Goal: Information Seeking & Learning: Learn about a topic

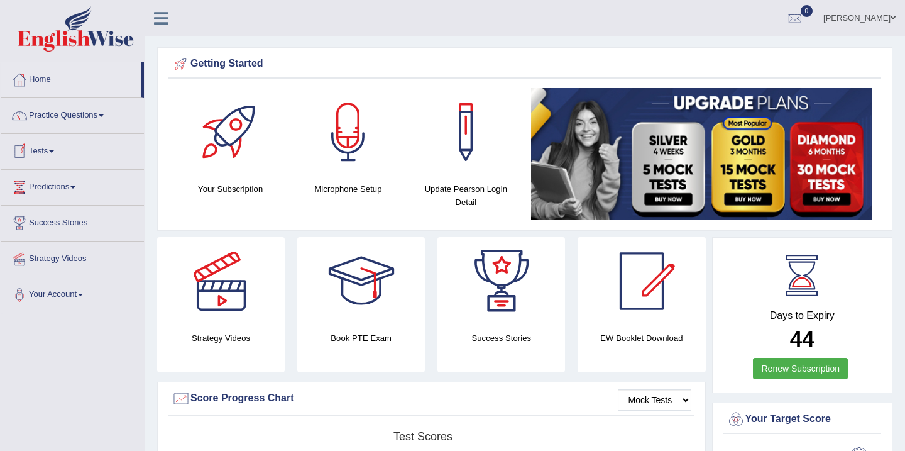
click at [58, 153] on link "Tests" at bounding box center [72, 149] width 143 height 31
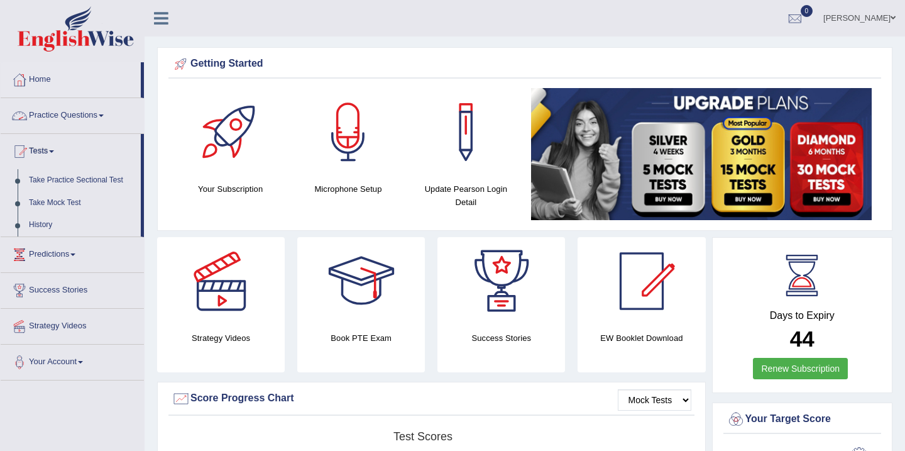
click at [72, 112] on link "Practice Questions" at bounding box center [72, 113] width 143 height 31
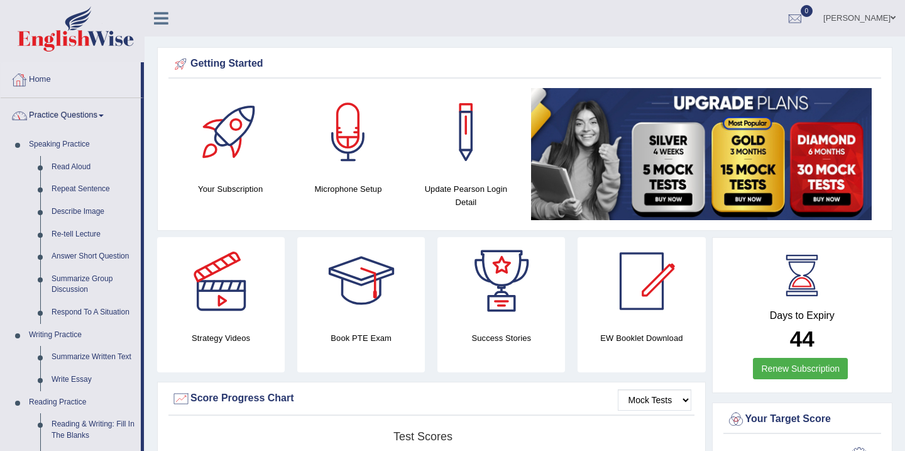
click at [44, 74] on link "Home" at bounding box center [71, 77] width 140 height 31
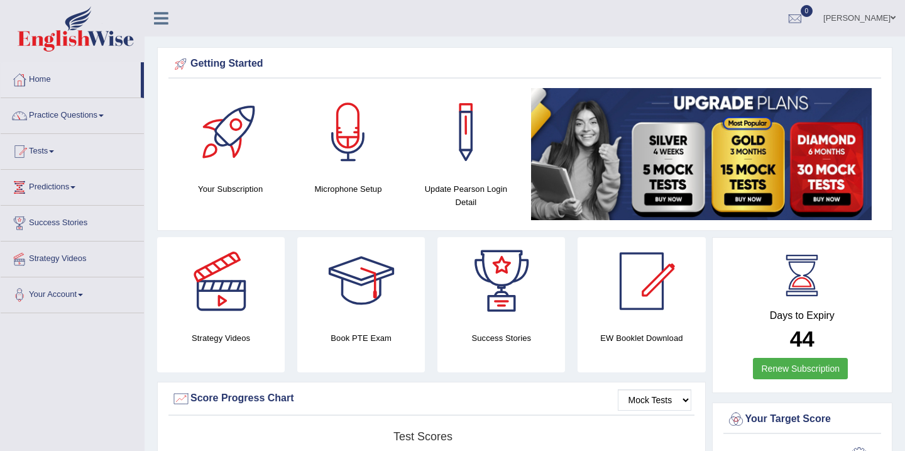
click at [229, 150] on div at bounding box center [231, 132] width 88 height 88
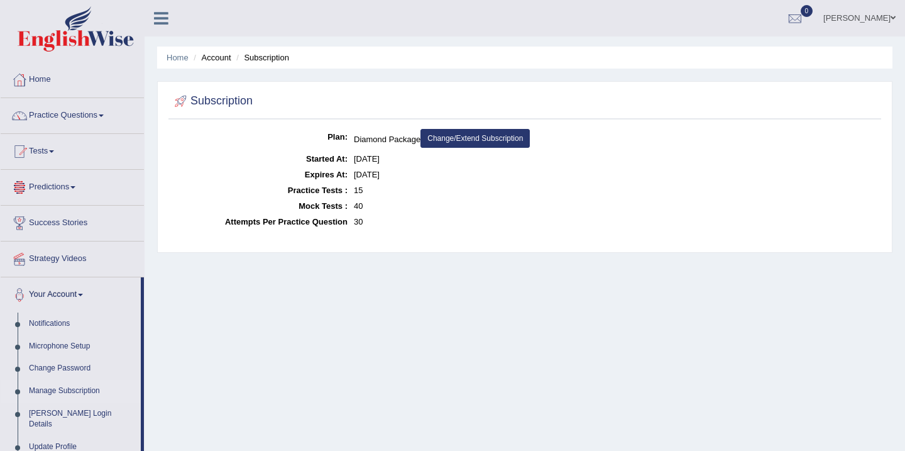
click at [51, 187] on link "Predictions" at bounding box center [72, 185] width 143 height 31
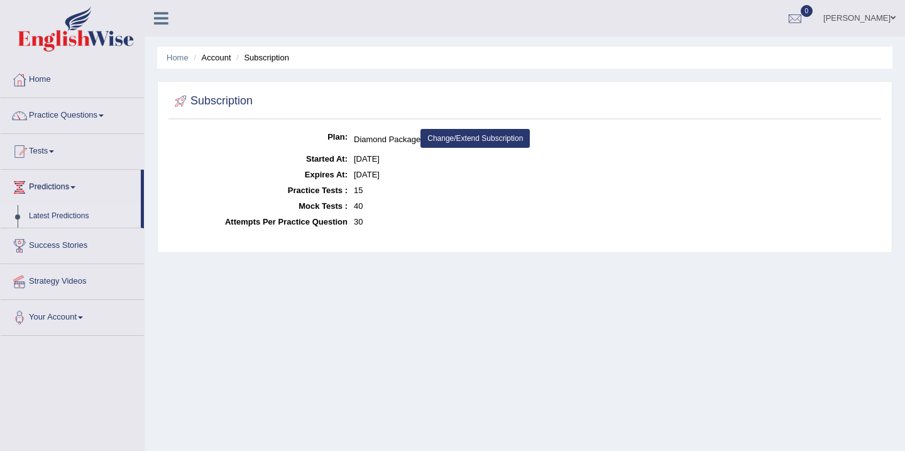
click at [61, 217] on link "Latest Predictions" at bounding box center [82, 216] width 118 height 23
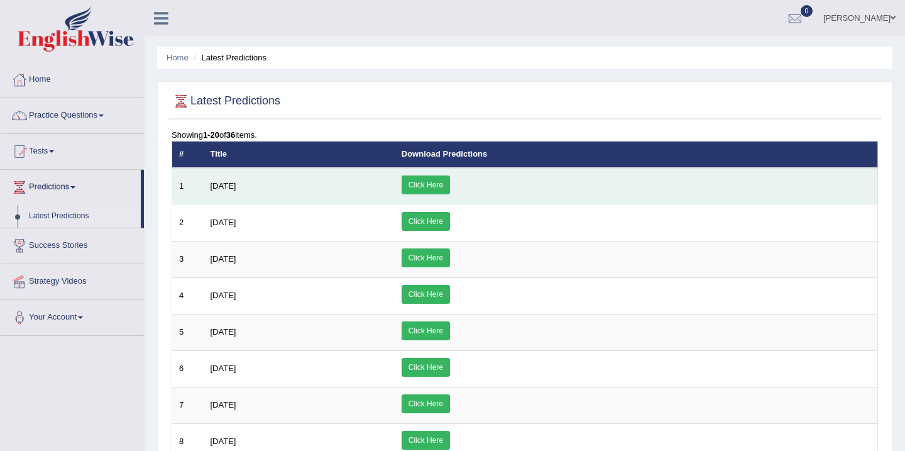
click at [450, 187] on link "Click Here" at bounding box center [426, 184] width 48 height 19
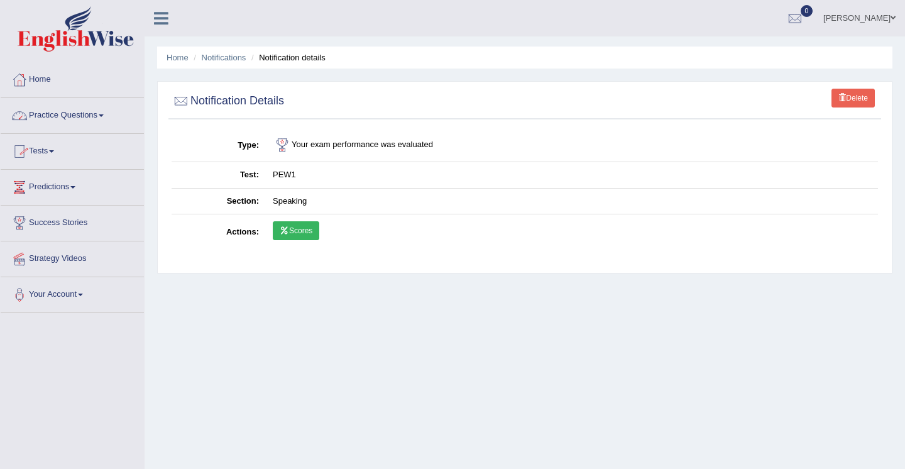
click at [77, 115] on link "Practice Questions" at bounding box center [72, 113] width 143 height 31
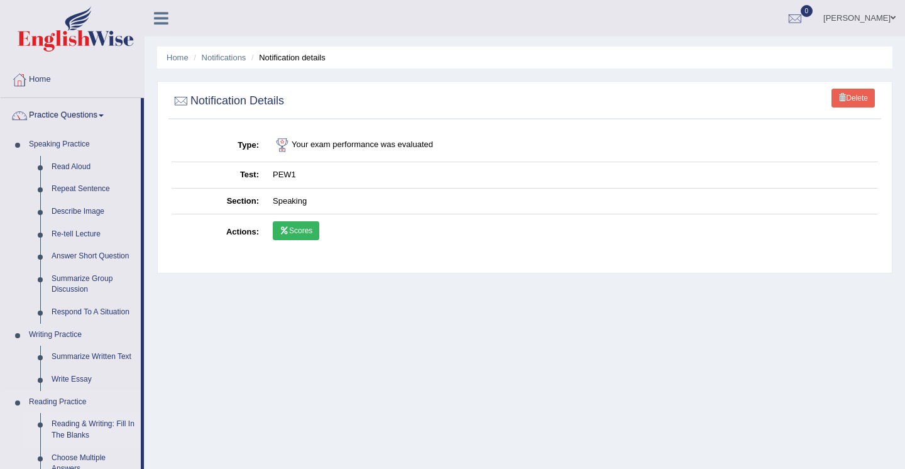
click at [57, 421] on link "Reading & Writing: Fill In The Blanks" at bounding box center [93, 429] width 95 height 33
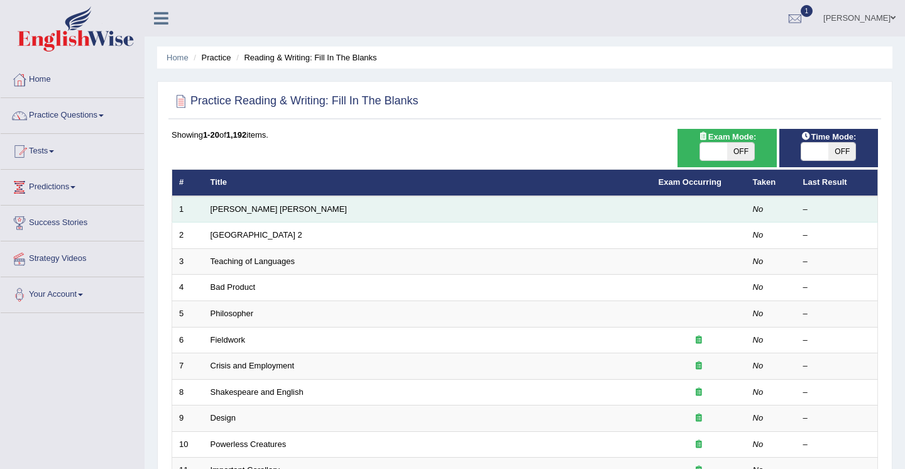
click at [271, 214] on td "[PERSON_NAME] [PERSON_NAME]" at bounding box center [428, 209] width 448 height 26
click at [217, 206] on link "[PERSON_NAME] [PERSON_NAME]" at bounding box center [279, 208] width 136 height 9
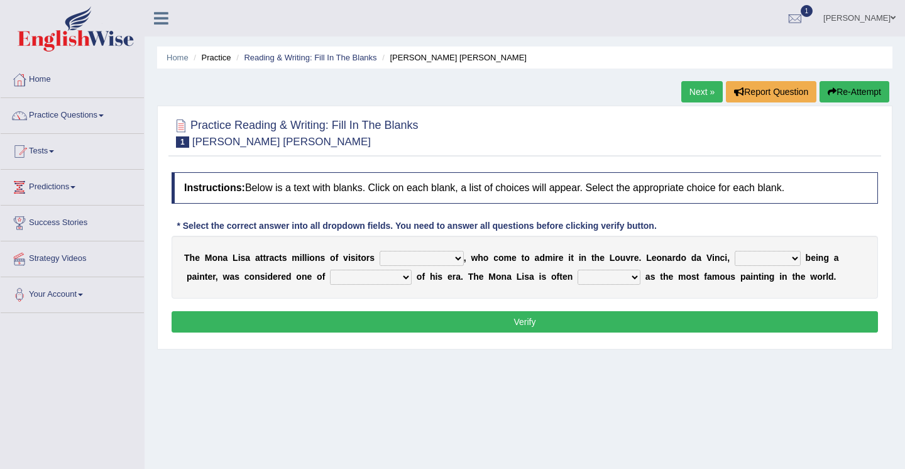
click at [457, 258] on select "around the year the all year all year round per year" at bounding box center [422, 258] width 84 height 15
select select "per year"
click at [794, 258] on select "rather than as much as as well as as long as" at bounding box center [768, 258] width 66 height 15
select select "rather than"
click at [409, 277] on select "better artists artist the better artist the best artists" at bounding box center [371, 277] width 82 height 15
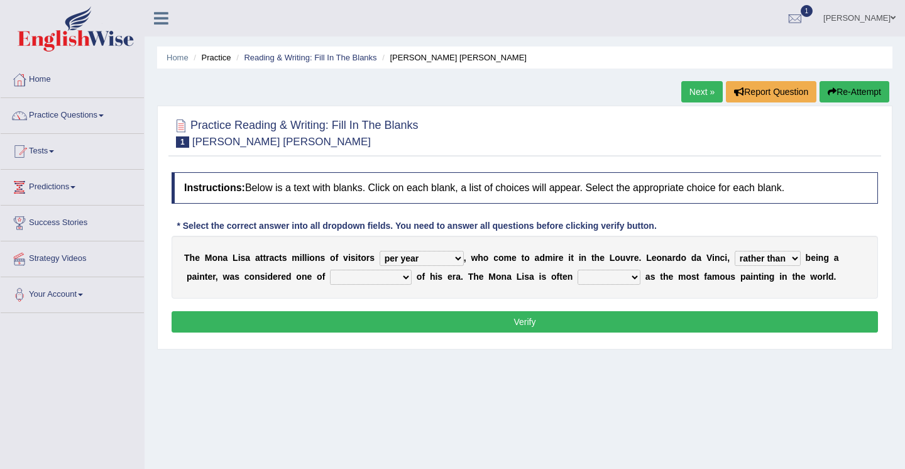
select select "the best artists"
click at [636, 278] on select "classified suggested predicted described" at bounding box center [609, 277] width 63 height 15
select select "classified"
click at [711, 320] on button "Verify" at bounding box center [525, 321] width 707 height 21
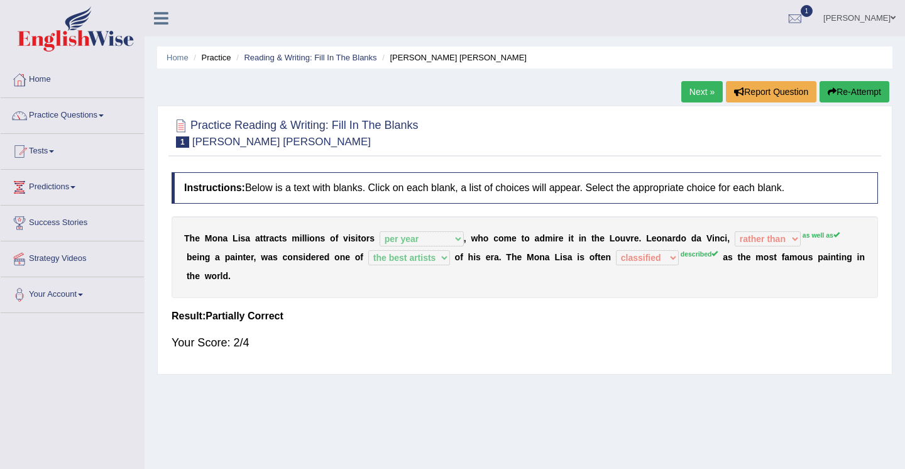
click at [663, 258] on select "classified suggested predicted described" at bounding box center [647, 257] width 63 height 15
click at [839, 92] on button "Re-Attempt" at bounding box center [855, 91] width 70 height 21
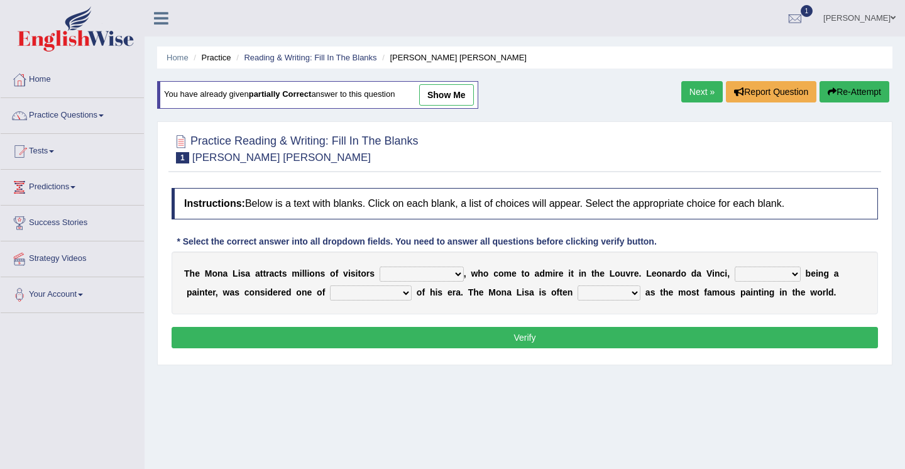
click at [460, 272] on select "around the year the all year all year round per year" at bounding box center [422, 274] width 84 height 15
select select "per year"
click at [793, 277] on select "rather than as much as as well as as long as" at bounding box center [768, 274] width 66 height 15
select select "as much as"
click at [407, 292] on select "better artists artist the better artist the best artists" at bounding box center [371, 292] width 82 height 15
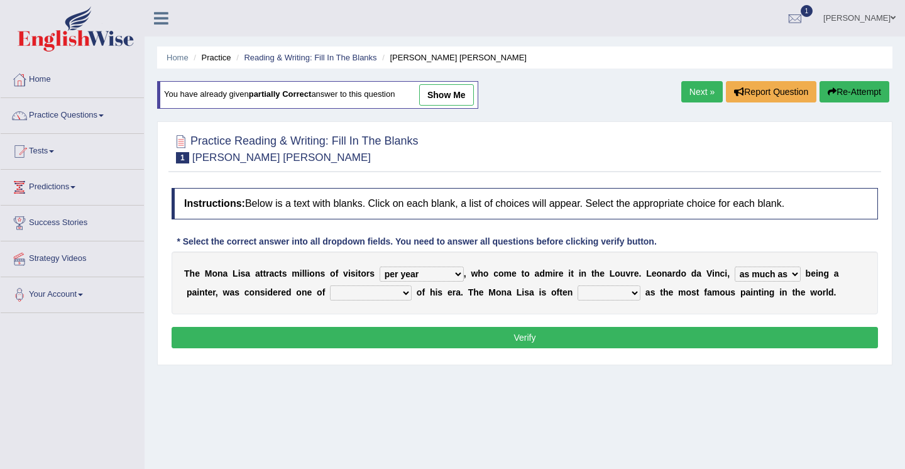
select select "the better artist"
click at [639, 291] on select "classified suggested predicted described" at bounding box center [609, 292] width 63 height 15
select select "described"
click at [684, 338] on button "Verify" at bounding box center [525, 337] width 707 height 21
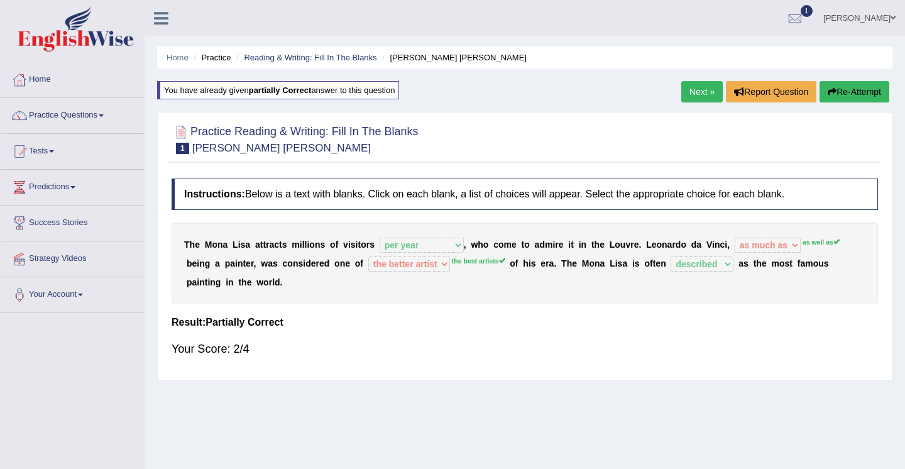
click at [836, 94] on button "Re-Attempt" at bounding box center [855, 91] width 70 height 21
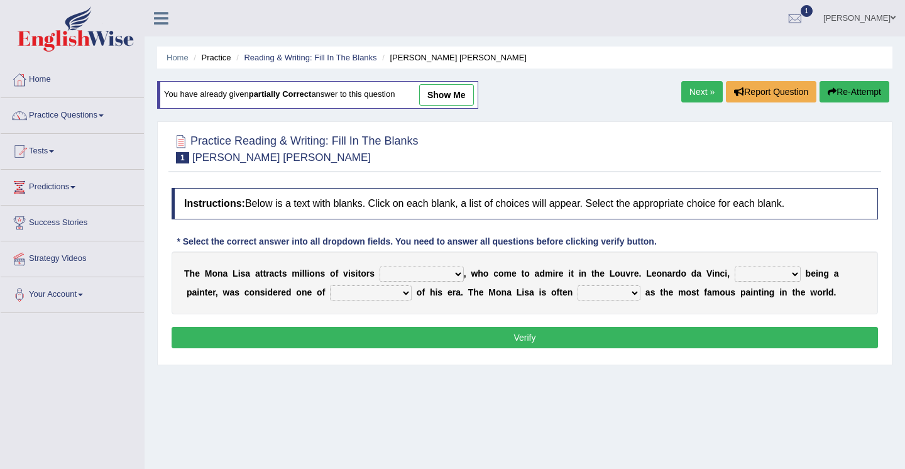
click at [794, 274] on select "rather than as much as as well as as long as" at bounding box center [768, 274] width 66 height 15
click at [790, 274] on select "rather than as much as as well as as long as" at bounding box center [768, 274] width 66 height 15
select select "as well as"
click at [456, 276] on select "around the year the all year all year round per year" at bounding box center [422, 274] width 84 height 15
select select "per year"
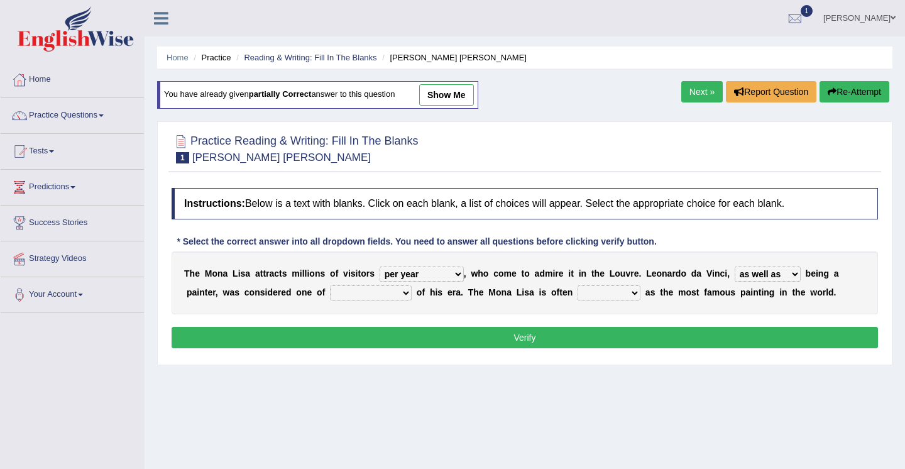
click at [407, 292] on select "better artists artist the better artist the best artists" at bounding box center [371, 292] width 82 height 15
select select "the best artists"
click at [638, 294] on select "classified suggested predicted described" at bounding box center [609, 292] width 63 height 15
select select "described"
click at [702, 340] on button "Verify" at bounding box center [525, 337] width 707 height 21
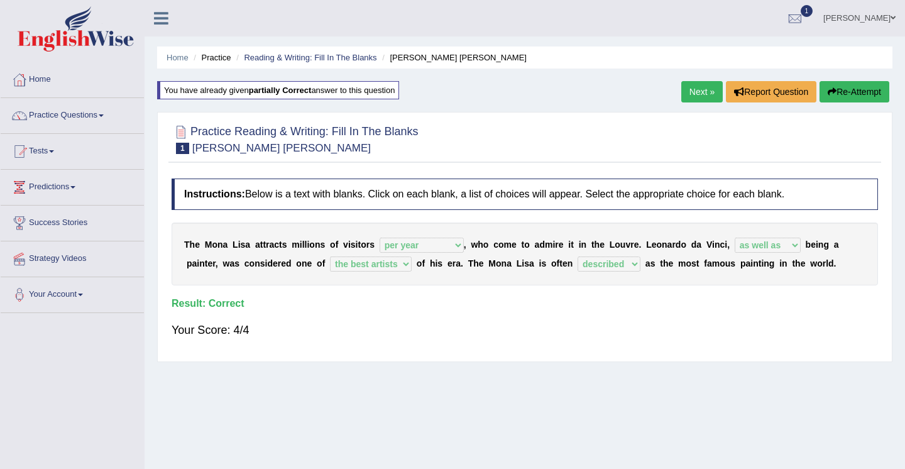
click at [700, 96] on link "Next »" at bounding box center [703, 91] width 42 height 21
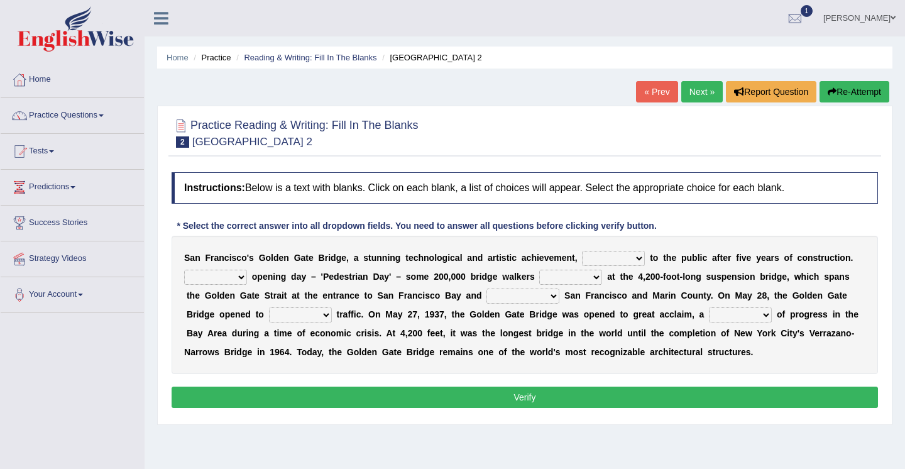
click at [639, 260] on select "opens closes appears equals" at bounding box center [613, 258] width 63 height 15
click at [638, 259] on select "opens closes appears equals" at bounding box center [613, 258] width 63 height 15
select select "opens"
click at [242, 280] on select "On During Since When" at bounding box center [215, 277] width 63 height 15
select select "On"
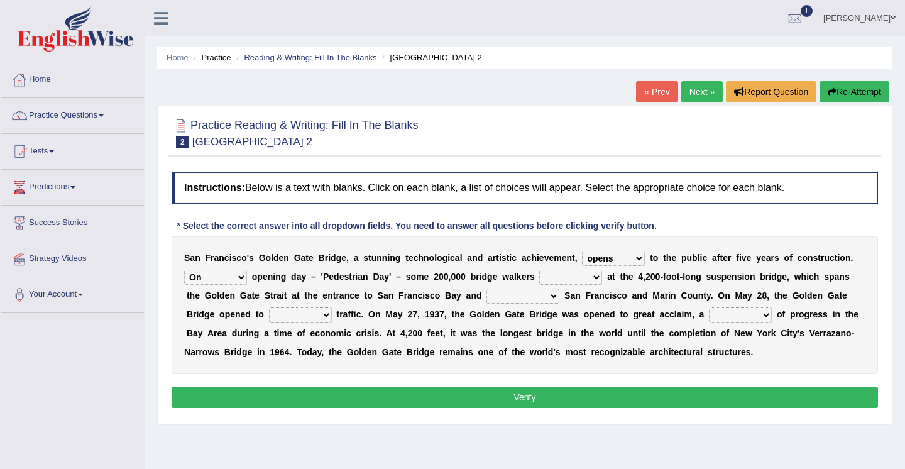
click at [597, 279] on select "stationed looked marveled laughed" at bounding box center [571, 277] width 63 height 15
select select "stationed"
click at [555, 297] on select "separates connects channels differentiates" at bounding box center [523, 296] width 73 height 15
select select "connects"
click at [327, 314] on select "aquatic vehicular airborne watertight" at bounding box center [300, 314] width 63 height 15
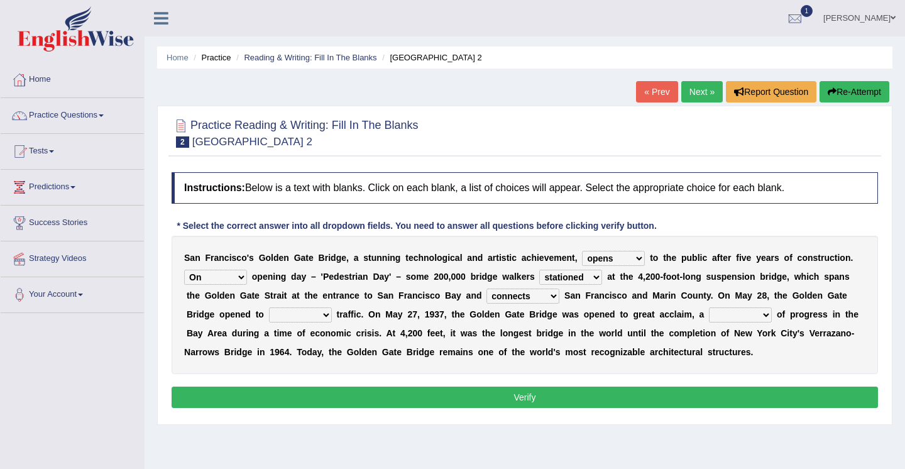
select select "watertight"
click at [327, 314] on select "aquatic vehicular airborne watertight" at bounding box center [300, 314] width 63 height 15
click at [770, 316] on select "denial symbol technique yield" at bounding box center [740, 314] width 63 height 15
select select "yield"
click at [613, 397] on button "Verify" at bounding box center [525, 397] width 707 height 21
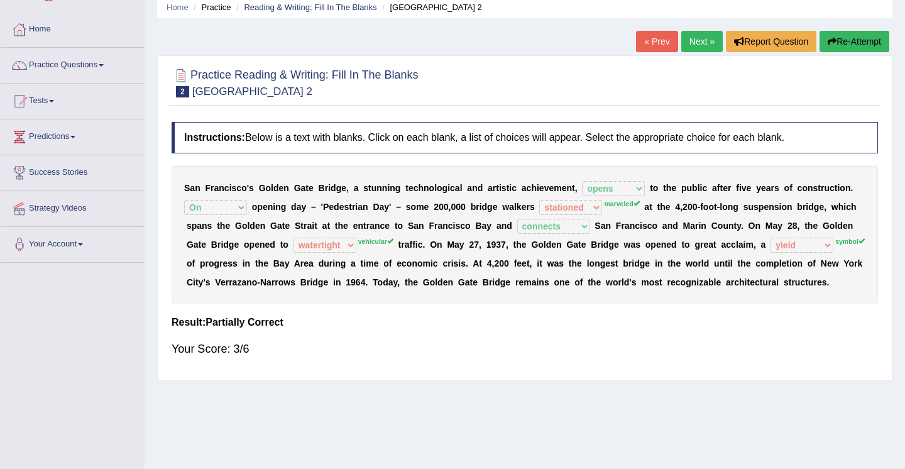
scroll to position [25, 0]
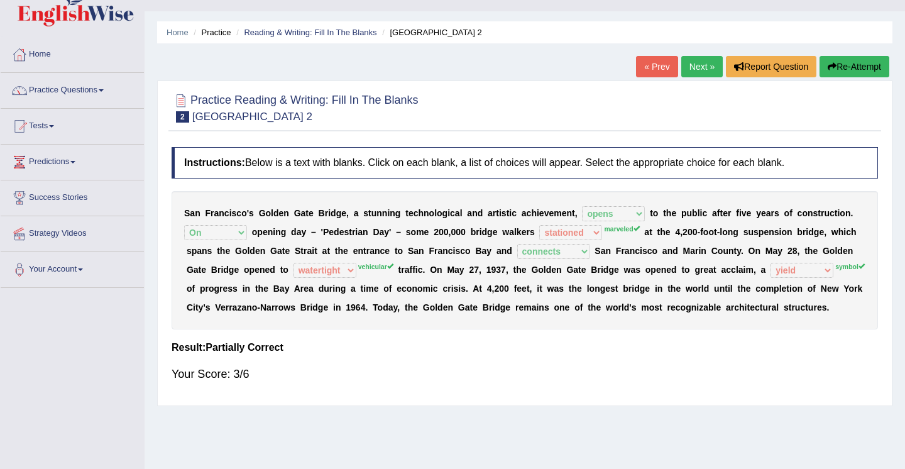
click at [852, 68] on button "Re-Attempt" at bounding box center [855, 66] width 70 height 21
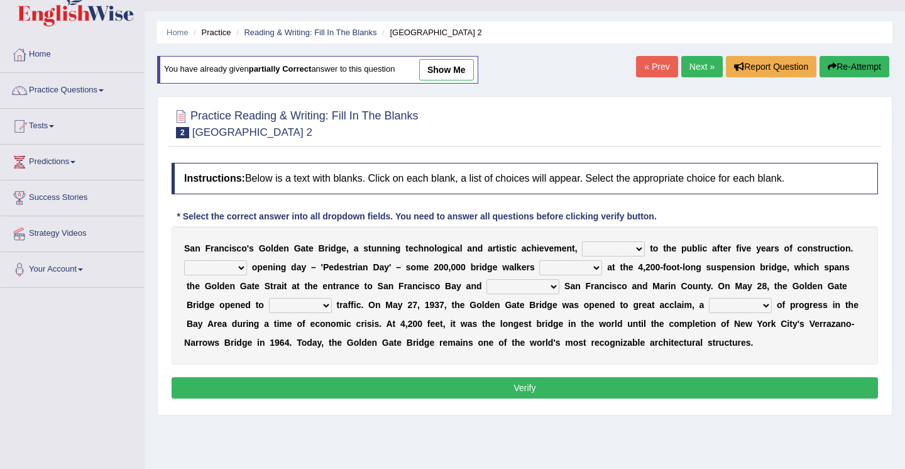
scroll to position [25, 0]
click at [243, 270] on select "On During Since When" at bounding box center [215, 267] width 63 height 15
select select "On"
click at [639, 250] on select "opens closes appears equals" at bounding box center [613, 248] width 63 height 15
select select "opens"
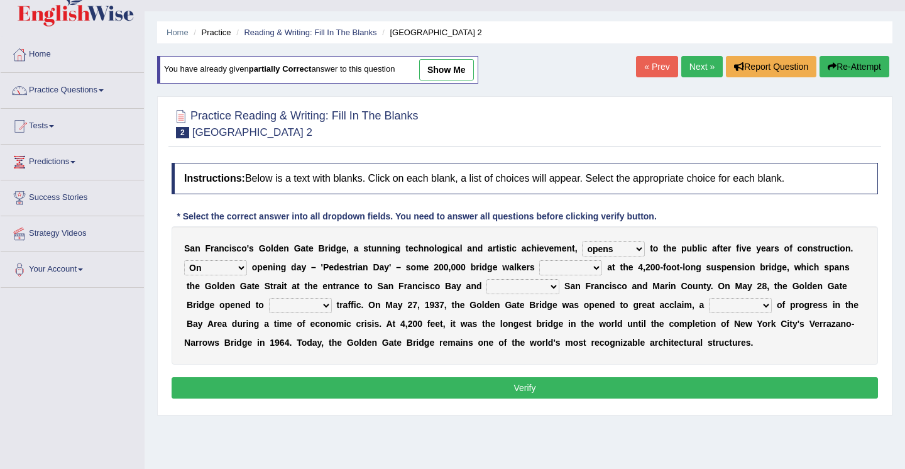
click at [597, 267] on select "stationed looked marveled laughed" at bounding box center [571, 267] width 63 height 15
select select "marveled"
click at [555, 289] on select "separates connects channels differentiates" at bounding box center [523, 286] width 73 height 15
select select "connects"
click at [770, 307] on select "denial symbol technique yield" at bounding box center [740, 305] width 63 height 15
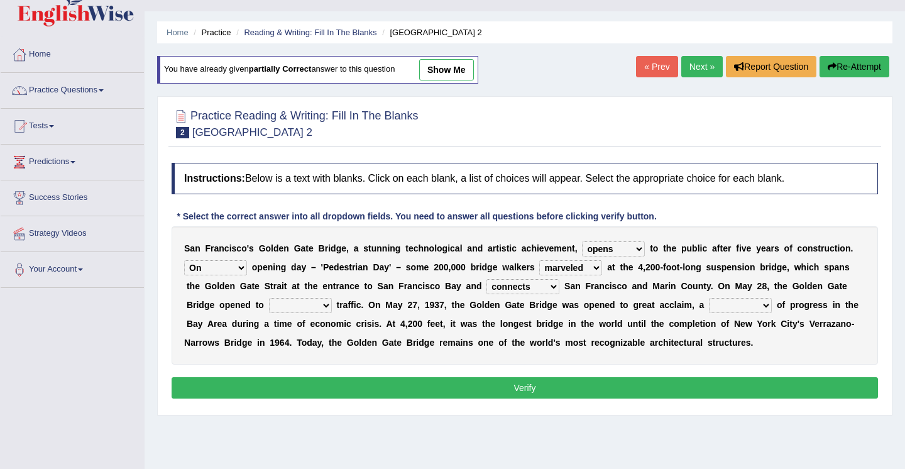
select select "yield"
click at [327, 304] on select "aquatic vehicular airborne watertight" at bounding box center [300, 305] width 63 height 15
select select "vehicular"
click at [643, 392] on button "Verify" at bounding box center [525, 387] width 707 height 21
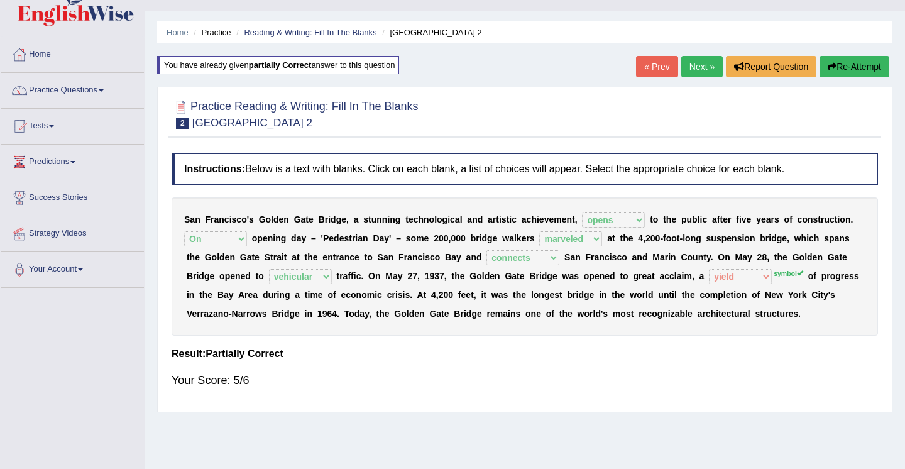
click at [835, 70] on button "Re-Attempt" at bounding box center [855, 66] width 70 height 21
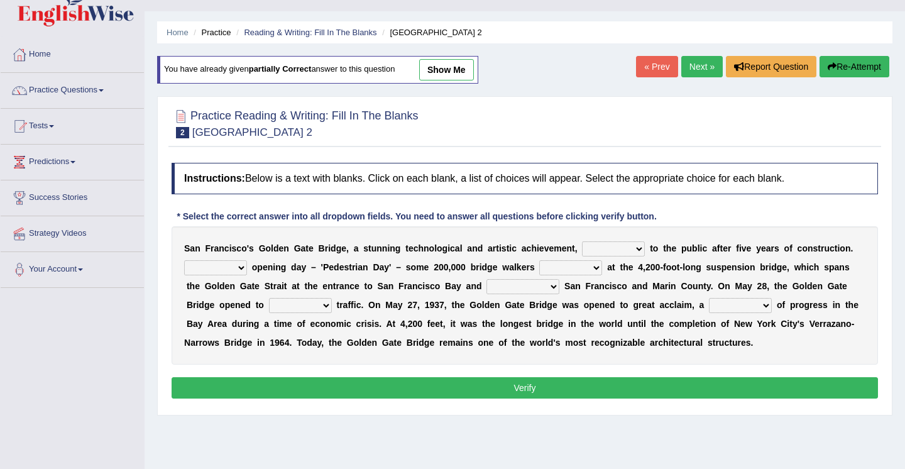
scroll to position [25, 0]
click at [640, 248] on select "opens closes appears equals" at bounding box center [613, 248] width 63 height 15
select select "opens"
click at [241, 269] on select "On During Since When" at bounding box center [215, 267] width 63 height 15
select select "On"
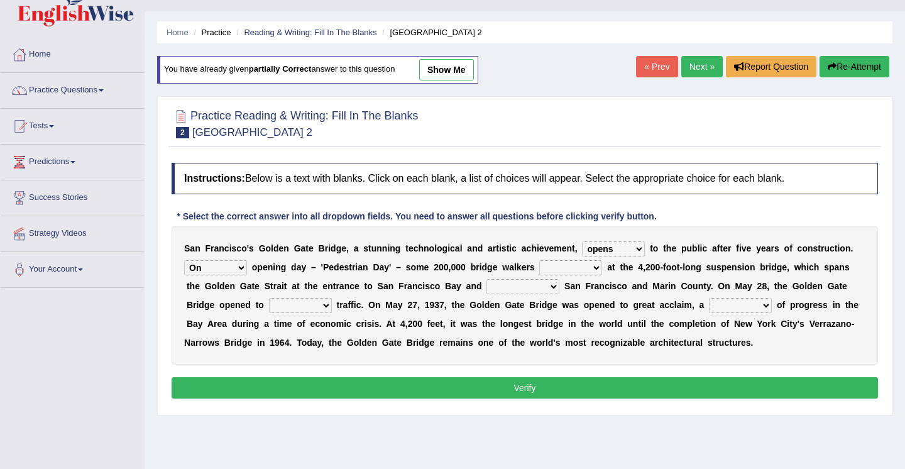
click at [325, 307] on select "aquatic vehicular airborne watertight" at bounding box center [300, 305] width 63 height 15
select select "vehicular"
click at [598, 269] on select "stationed looked marveled laughed" at bounding box center [571, 267] width 63 height 15
select select "marveled"
click at [556, 288] on select "separates connects channels differentiates" at bounding box center [523, 286] width 73 height 15
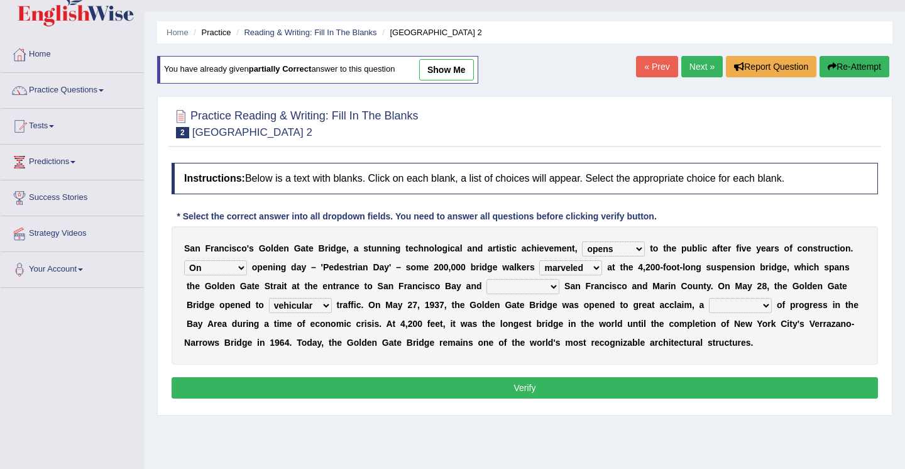
select select "connects"
click at [769, 306] on select "denial symbol technique yield" at bounding box center [740, 305] width 63 height 15
select select "symbol"
click at [772, 306] on select "denial symbol technique yield" at bounding box center [740, 305] width 63 height 15
click at [521, 388] on button "Verify" at bounding box center [525, 387] width 707 height 21
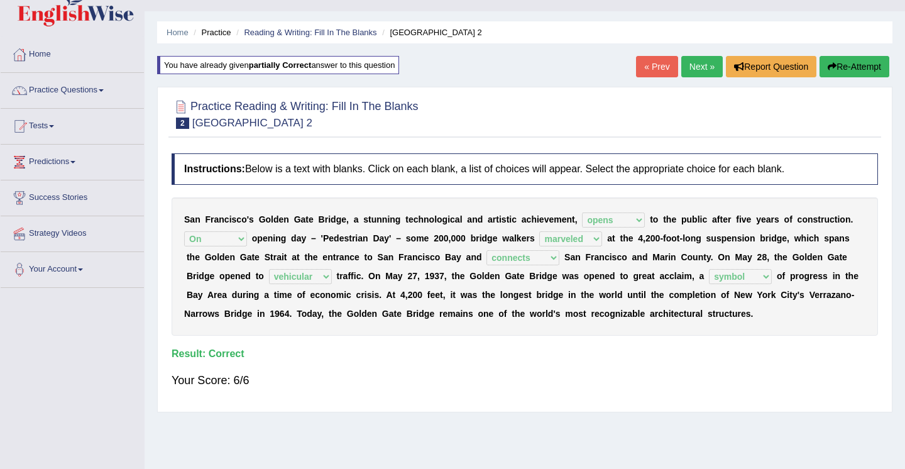
click at [692, 69] on link "Next »" at bounding box center [703, 66] width 42 height 21
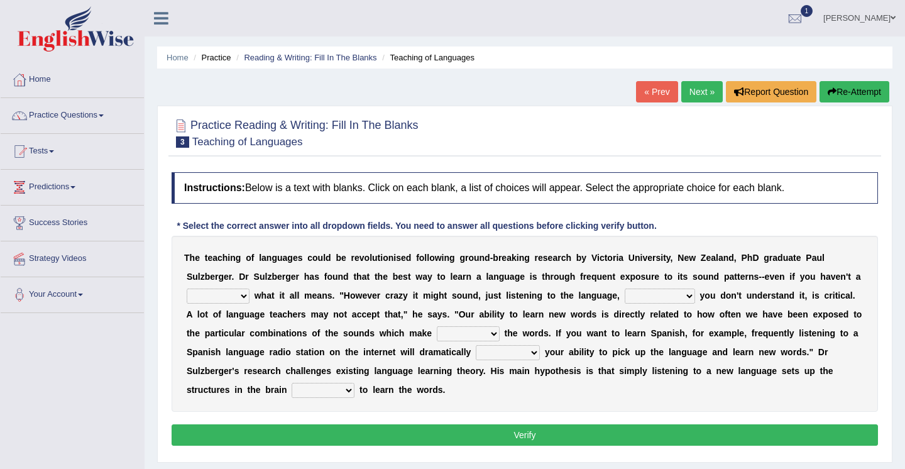
click at [243, 299] on select "dew claw clue due" at bounding box center [218, 296] width 63 height 15
click at [244, 297] on select "dew claw clue due" at bounding box center [218, 296] width 63 height 15
select select "clue"
click at [246, 297] on select "dew claw clue due" at bounding box center [218, 296] width 63 height 15
click at [691, 294] on select "but also all together even though if so" at bounding box center [660, 296] width 70 height 15
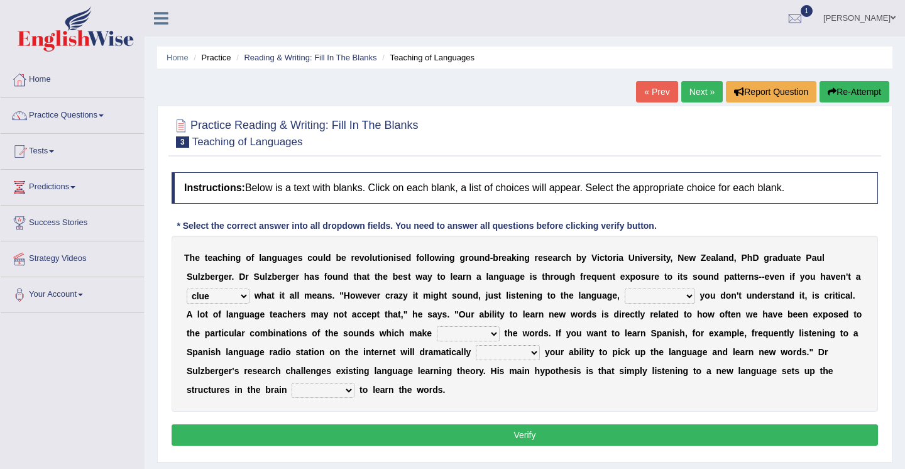
select select "even though"
click at [496, 334] on select "down up of on" at bounding box center [468, 333] width 63 height 15
select select "up"
click at [494, 335] on select "down up of on" at bounding box center [468, 333] width 63 height 15
click at [539, 352] on select "evaluate exaggerate describe boost" at bounding box center [508, 352] width 64 height 15
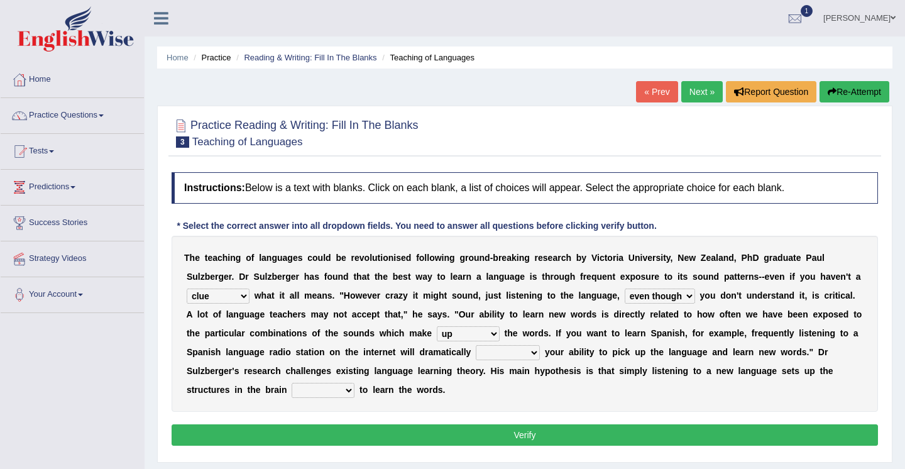
select select "boost"
click at [536, 353] on select "evaluate exaggerate describe boost" at bounding box center [508, 352] width 64 height 15
click at [352, 393] on select "requiring required directed to require" at bounding box center [323, 390] width 63 height 15
select select "directed"
click at [350, 390] on select "requiring required directed to require" at bounding box center [323, 390] width 63 height 15
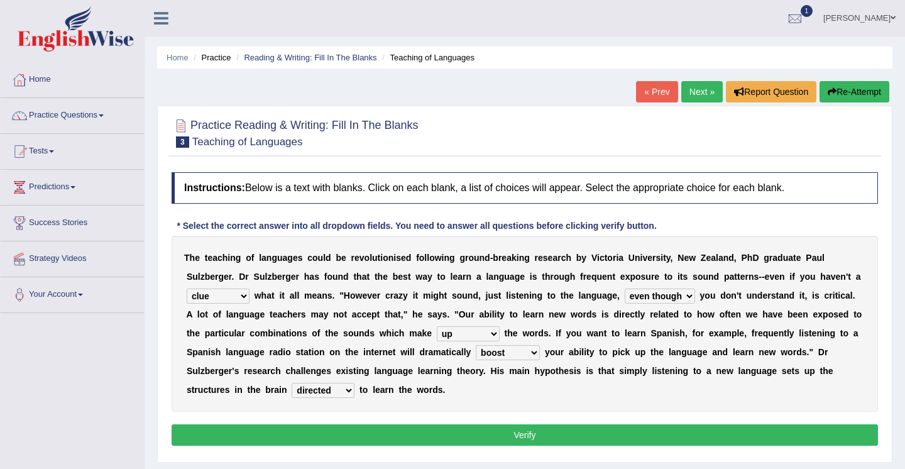
click at [349, 389] on select "requiring required directed to require" at bounding box center [323, 390] width 63 height 15
click at [495, 432] on button "Verify" at bounding box center [525, 434] width 707 height 21
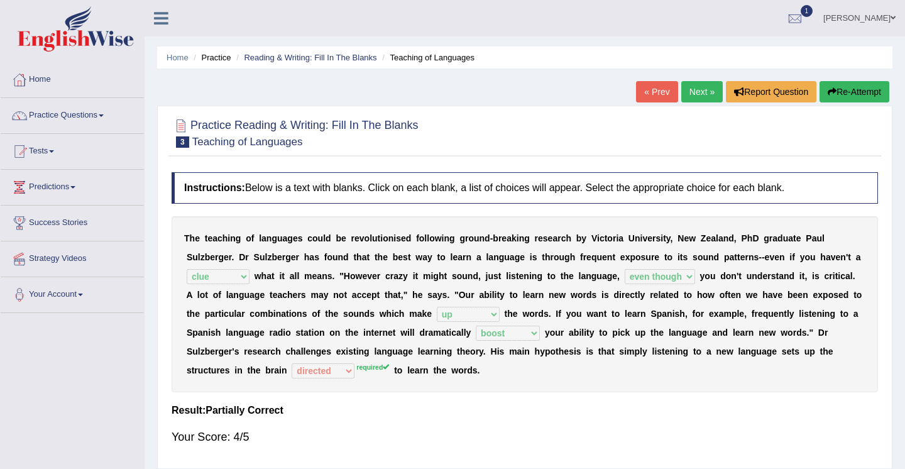
click at [833, 91] on button "Re-Attempt" at bounding box center [855, 91] width 70 height 21
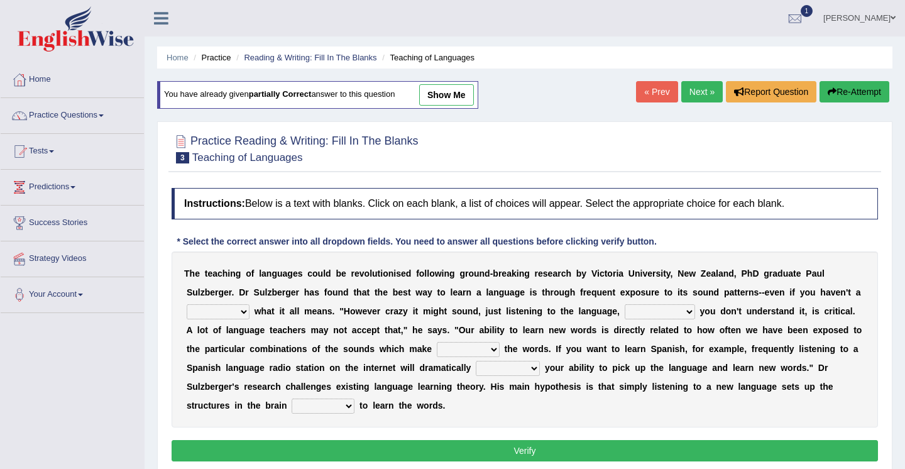
click at [350, 408] on select "requiring required directed to require" at bounding box center [323, 406] width 63 height 15
select select "required"
click at [534, 368] on select "evaluate exaggerate describe boost" at bounding box center [508, 368] width 64 height 15
select select "boost"
click at [492, 346] on select "down up of on" at bounding box center [468, 349] width 63 height 15
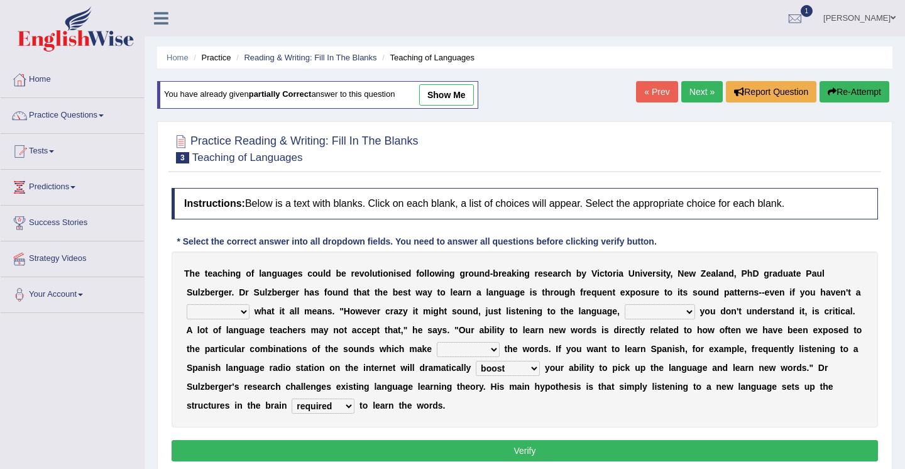
select select "up"
click at [690, 313] on select "but also all together even though if so" at bounding box center [660, 311] width 70 height 15
select select "even though"
click at [245, 312] on select "dew claw clue due" at bounding box center [218, 311] width 63 height 15
select select "clue"
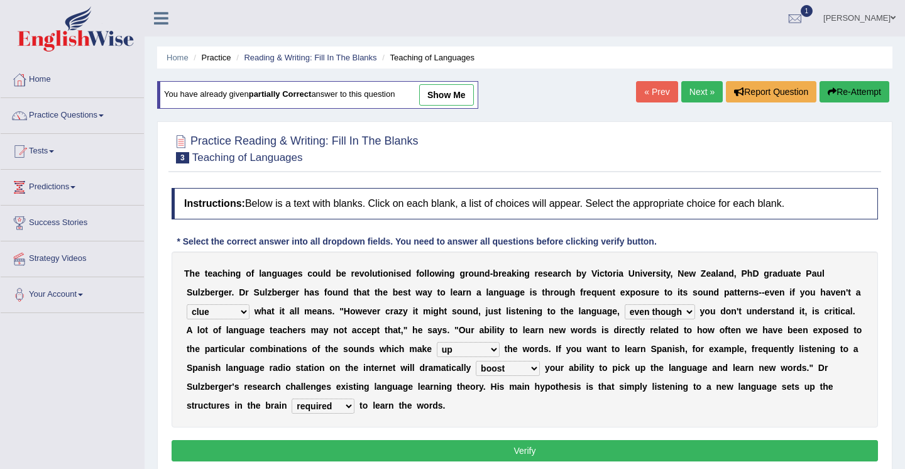
click at [246, 313] on select "dew claw clue due" at bounding box center [218, 311] width 63 height 15
click at [544, 452] on button "Verify" at bounding box center [525, 450] width 707 height 21
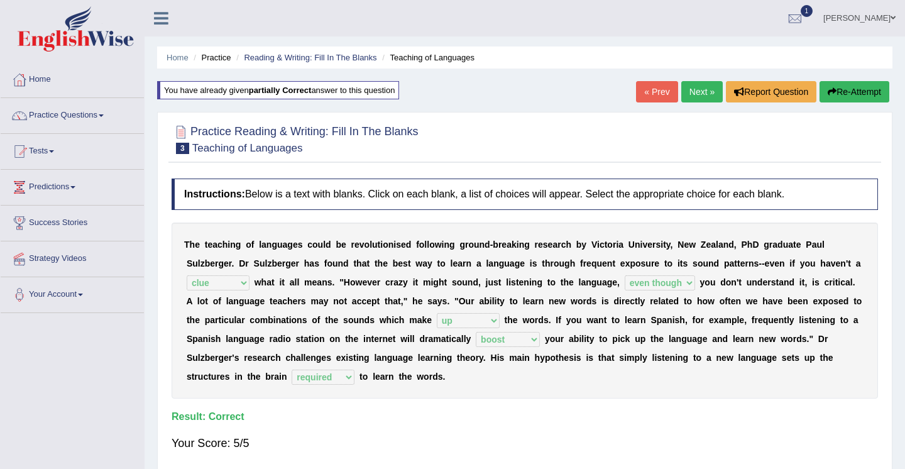
click at [695, 89] on link "Next »" at bounding box center [703, 91] width 42 height 21
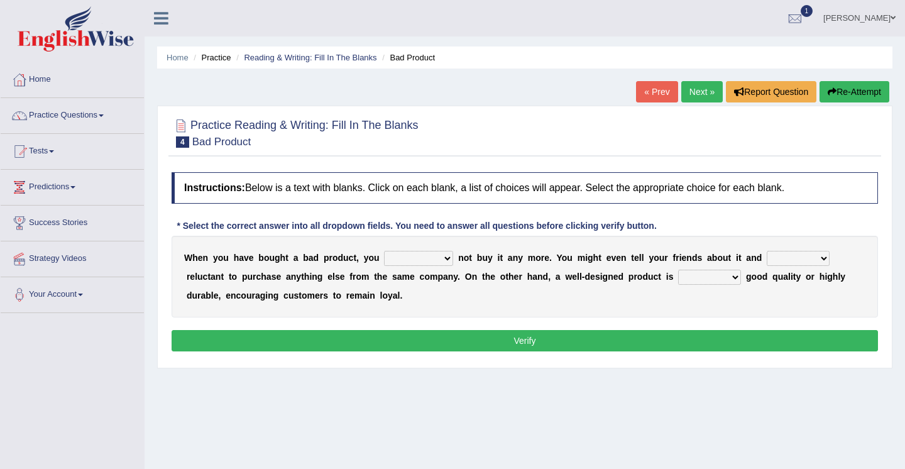
click at [446, 261] on select "would have should have should" at bounding box center [418, 258] width 69 height 15
select select "would"
click at [823, 258] on select "is are be being" at bounding box center [798, 258] width 63 height 15
click at [822, 258] on select "is are be being" at bounding box center [798, 258] width 63 height 15
select select "be"
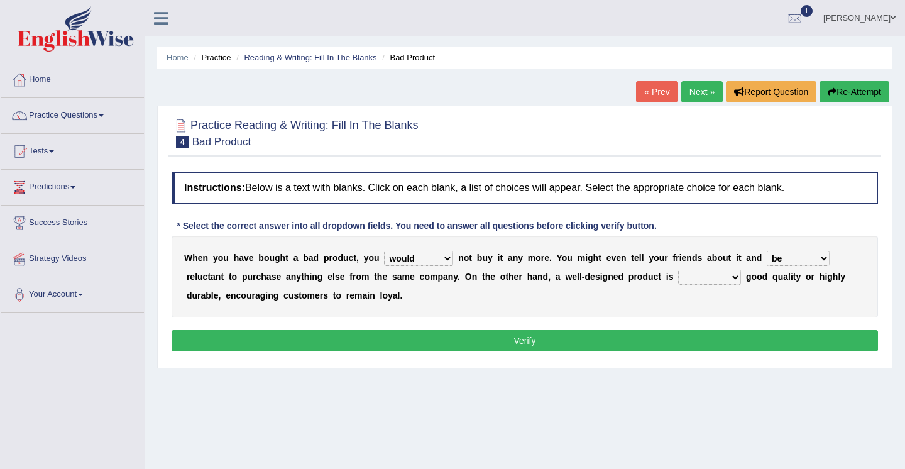
click at [739, 275] on select "both also neither either" at bounding box center [709, 277] width 63 height 15
select select "neither"
click at [645, 343] on button "Verify" at bounding box center [525, 340] width 707 height 21
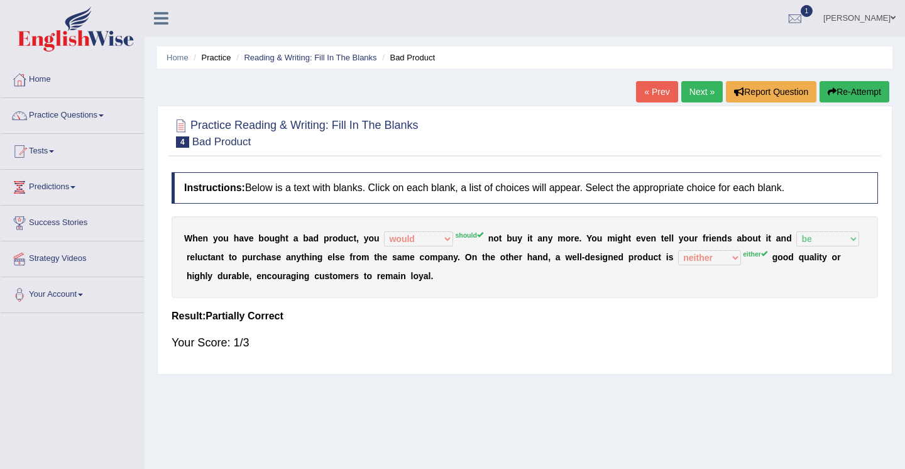
click at [840, 93] on button "Re-Attempt" at bounding box center [855, 91] width 70 height 21
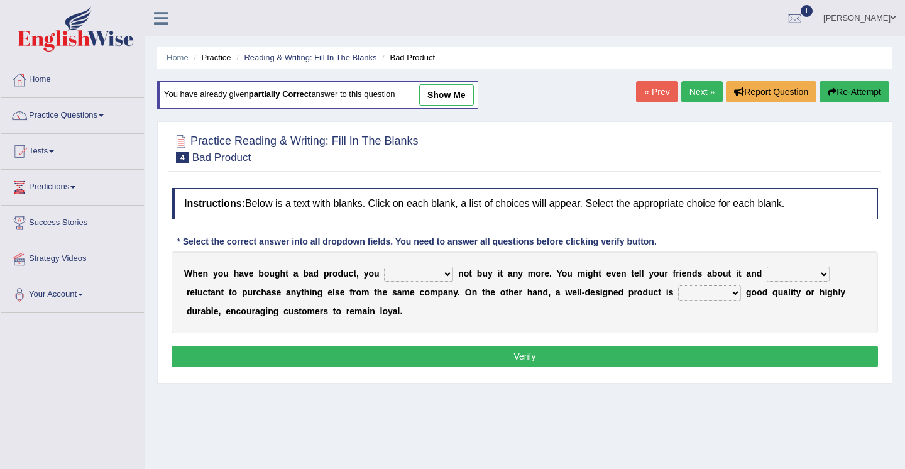
click at [446, 275] on select "would have should have should" at bounding box center [418, 274] width 69 height 15
select select "should"
click at [820, 275] on select "is are be being" at bounding box center [798, 274] width 63 height 15
select select "be"
click at [739, 294] on select "both also neither either" at bounding box center [709, 292] width 63 height 15
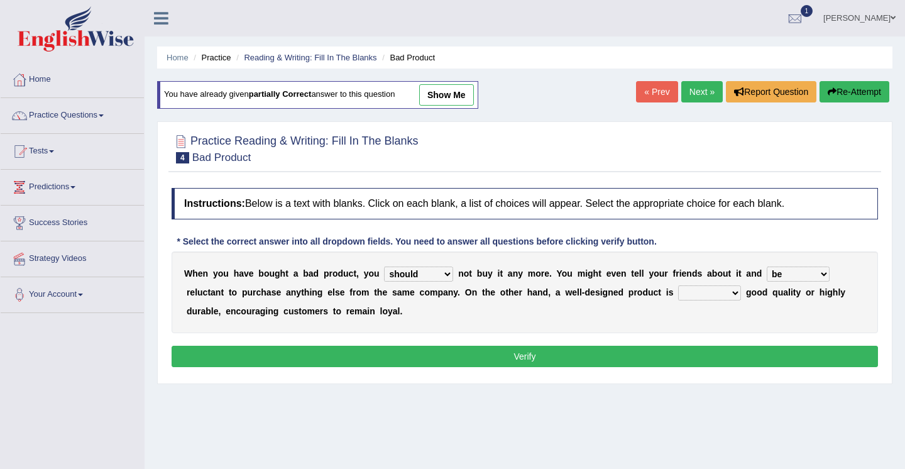
select select "neither"
click at [819, 274] on select "is are be being" at bounding box center [798, 274] width 63 height 15
select select "being"
click at [756, 358] on button "Verify" at bounding box center [525, 356] width 707 height 21
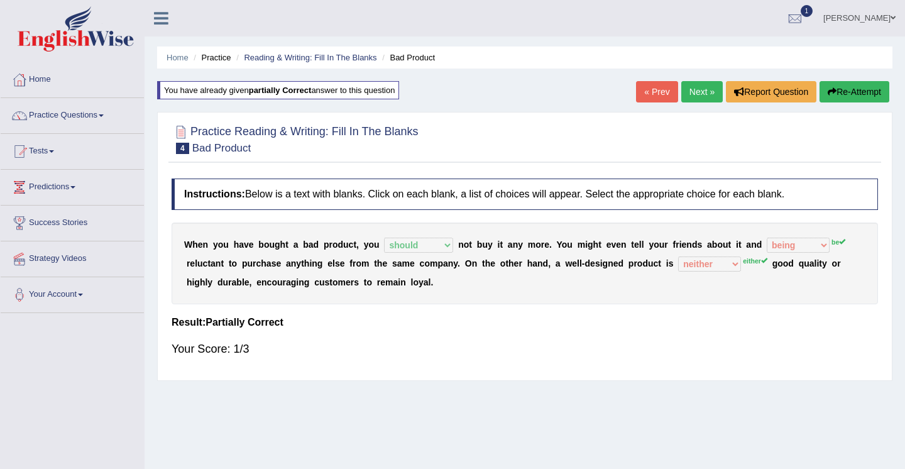
click at [858, 97] on button "Re-Attempt" at bounding box center [855, 91] width 70 height 21
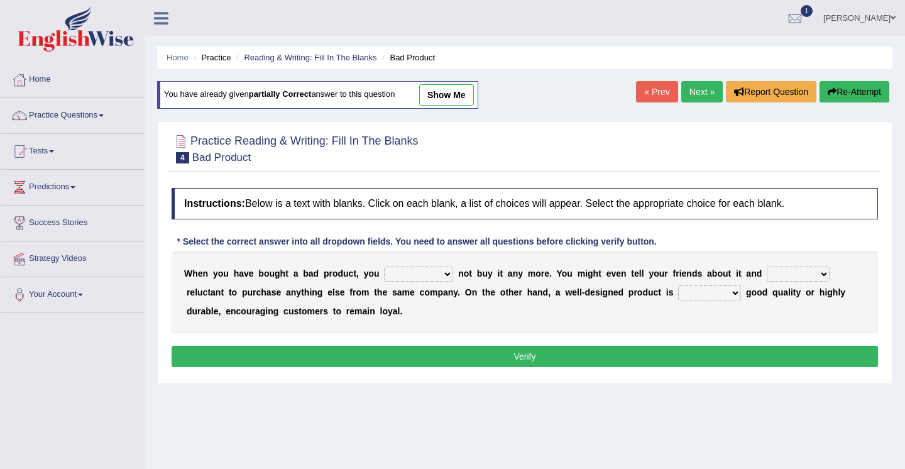
click at [447, 274] on select "would have should have should" at bounding box center [418, 274] width 69 height 15
select select "should"
click at [822, 277] on select "is are be being" at bounding box center [798, 274] width 63 height 15
select select "be"
click at [736, 294] on select "both also neither either" at bounding box center [709, 292] width 63 height 15
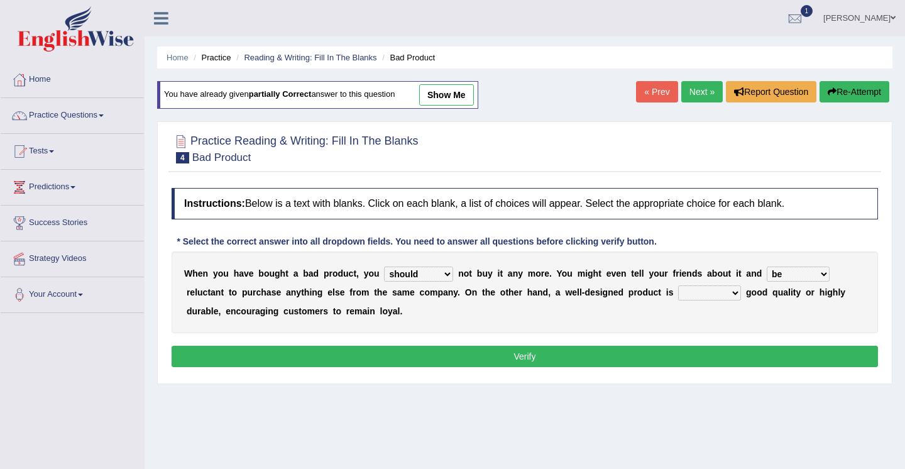
select select "neither"
click at [580, 358] on button "Verify" at bounding box center [525, 356] width 707 height 21
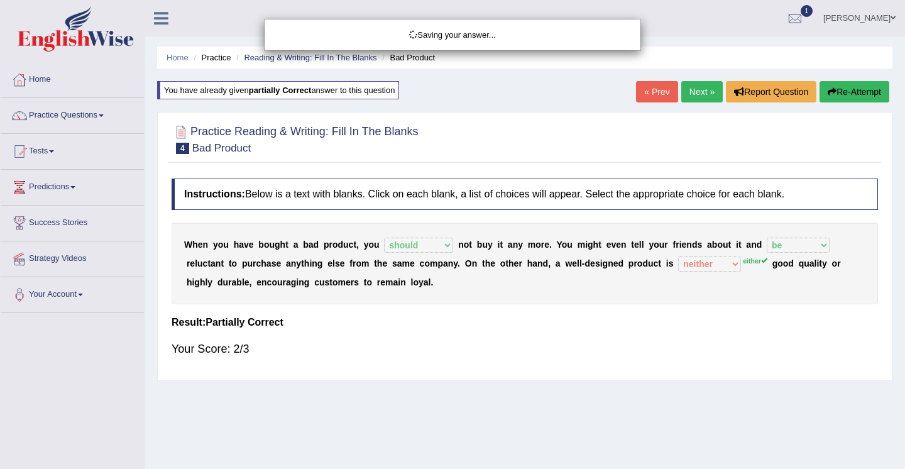
click at [857, 89] on div "Saving your answer..." at bounding box center [452, 234] width 905 height 469
click at [854, 95] on div "Saving your answer..." at bounding box center [452, 234] width 905 height 469
click at [841, 92] on div "Saving your answer..." at bounding box center [452, 234] width 905 height 469
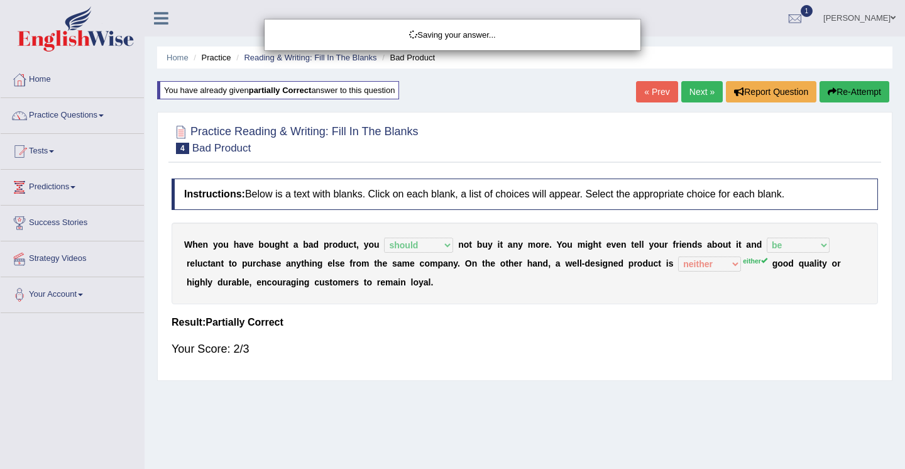
click at [841, 92] on div "Saving your answer..." at bounding box center [452, 234] width 905 height 469
click at [440, 35] on div "Saving your answer..." at bounding box center [452, 35] width 357 height 12
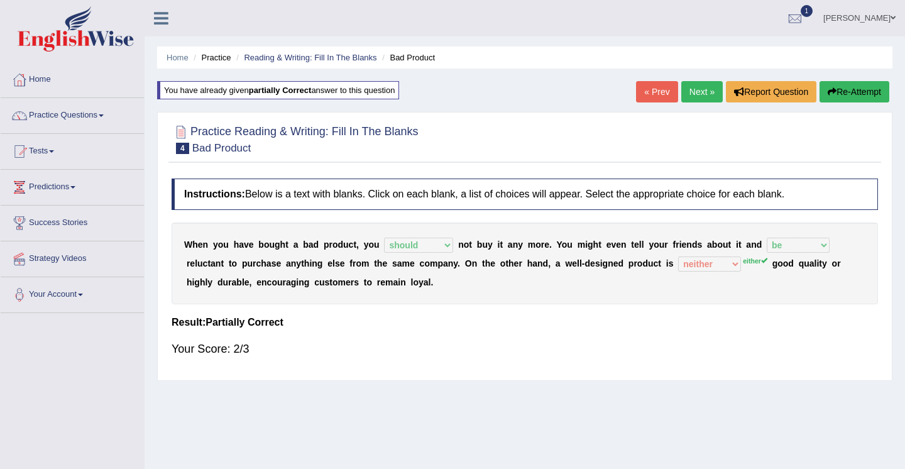
click at [832, 92] on icon "button" at bounding box center [832, 91] width 9 height 9
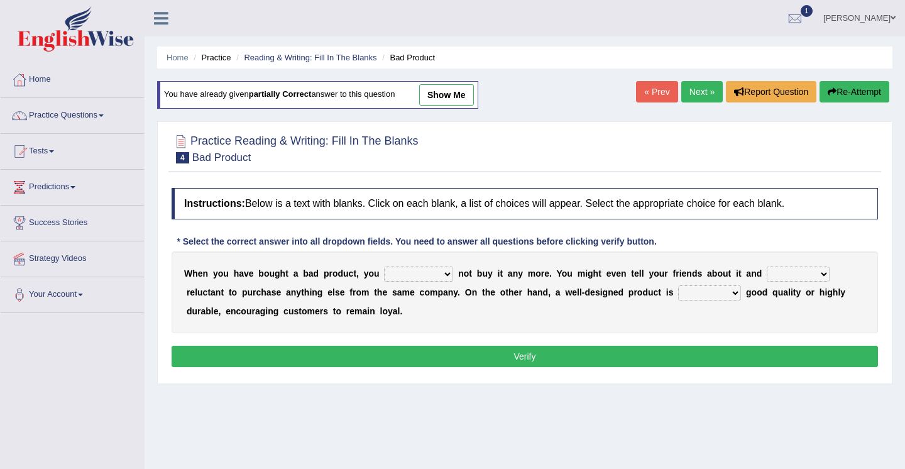
click at [450, 276] on select "would have should have should" at bounding box center [418, 274] width 69 height 15
select select "should"
click at [823, 273] on select "is are be being" at bounding box center [798, 274] width 63 height 15
select select "be"
click at [738, 293] on select "both also neither either" at bounding box center [709, 292] width 63 height 15
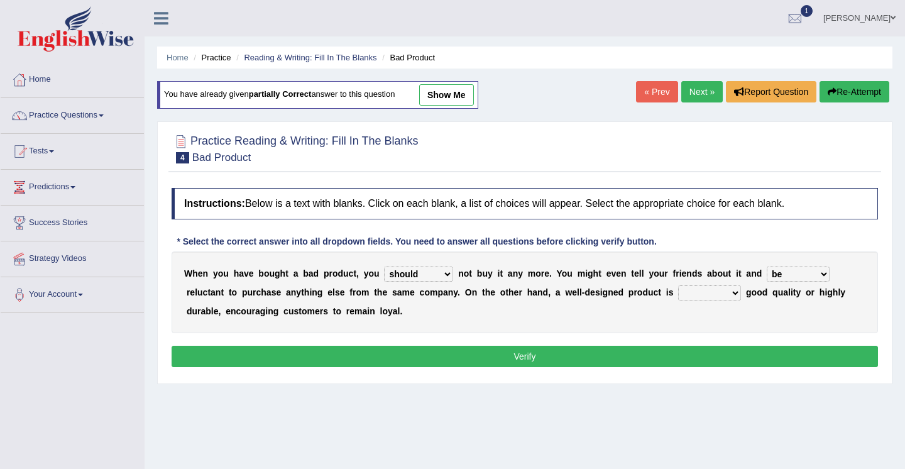
select select "either"
click at [526, 358] on button "Verify" at bounding box center [525, 356] width 707 height 21
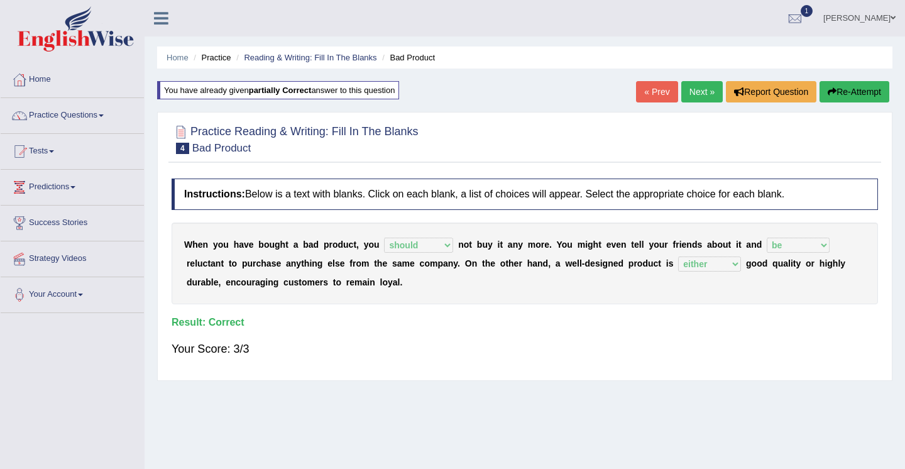
click at [685, 93] on link "Next »" at bounding box center [703, 91] width 42 height 21
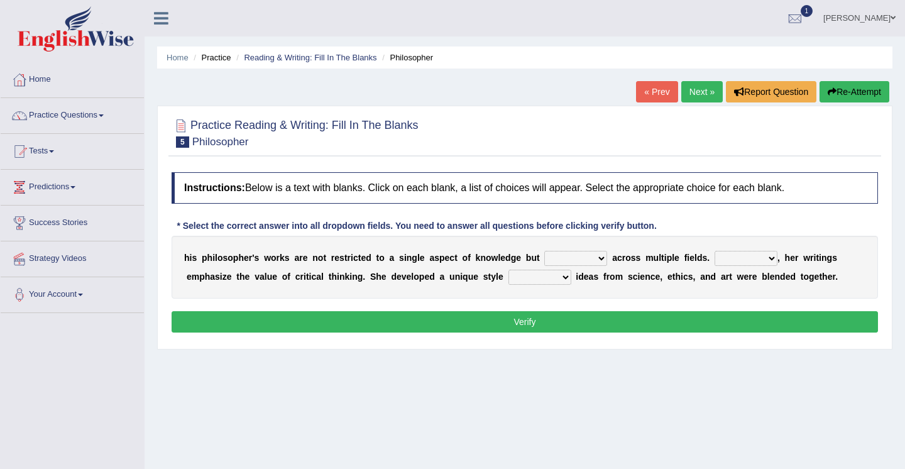
click at [602, 260] on select "constrain contain assemble extend" at bounding box center [576, 258] width 63 height 15
select select "extend"
click at [772, 258] on select "Rather So Moreover Likely" at bounding box center [746, 258] width 63 height 15
click at [773, 260] on select "Rather So Moreover Likely" at bounding box center [746, 258] width 63 height 15
select select "Moreover"
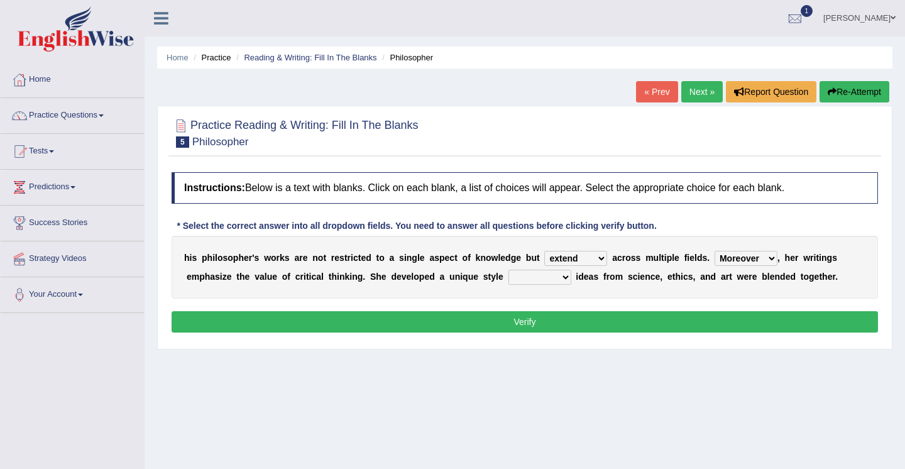
click at [564, 279] on select "in that that which in which" at bounding box center [540, 277] width 63 height 15
click at [566, 280] on select "in that that which in which" at bounding box center [540, 277] width 63 height 15
select select "in that"
click at [553, 326] on button "Verify" at bounding box center [525, 321] width 707 height 21
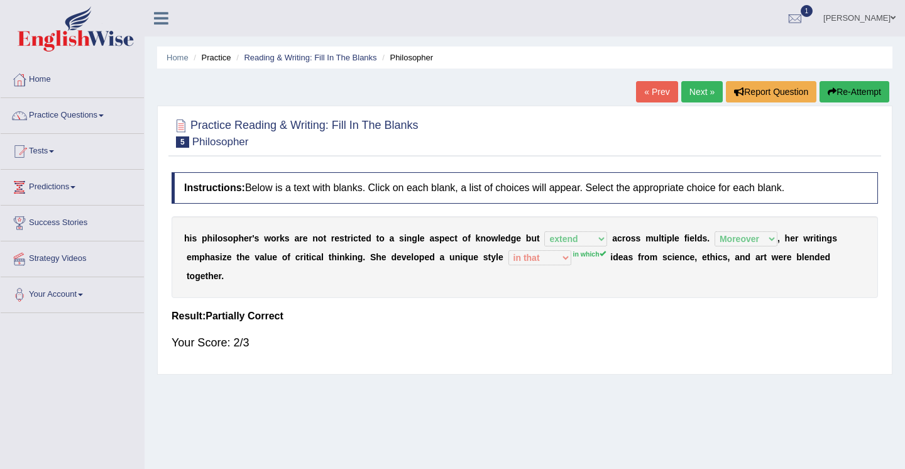
click at [839, 92] on button "Re-Attempt" at bounding box center [855, 91] width 70 height 21
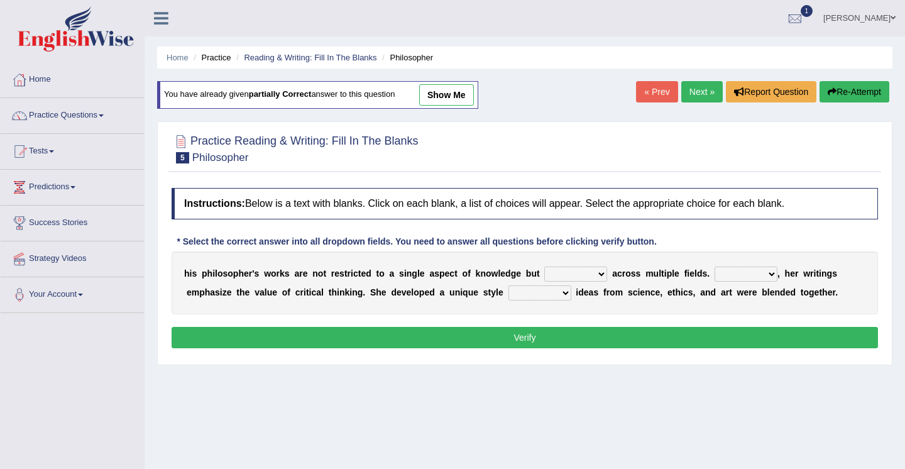
click at [603, 274] on select "constrain contain assemble extend" at bounding box center [576, 274] width 63 height 15
select select "extend"
click at [771, 275] on select "Rather So Moreover Likely" at bounding box center [746, 274] width 63 height 15
select select "Moreover"
click at [566, 294] on select "in that that which in which" at bounding box center [540, 292] width 63 height 15
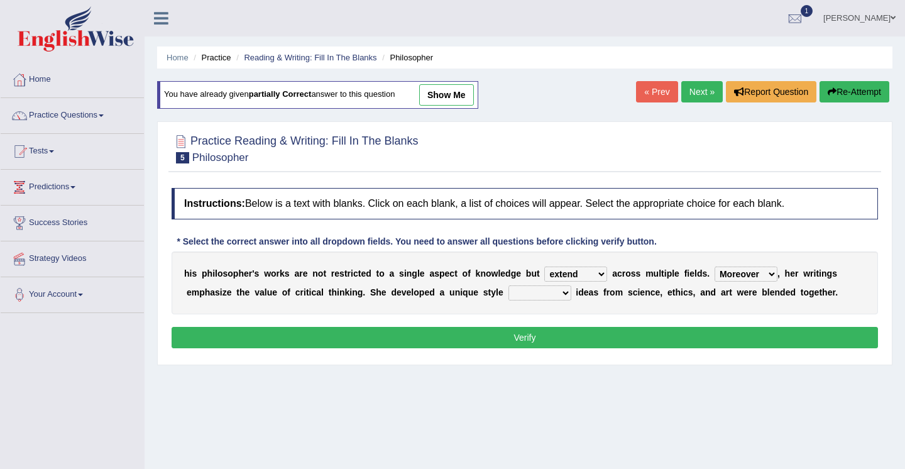
select select "in which"
click at [529, 340] on button "Verify" at bounding box center [525, 337] width 707 height 21
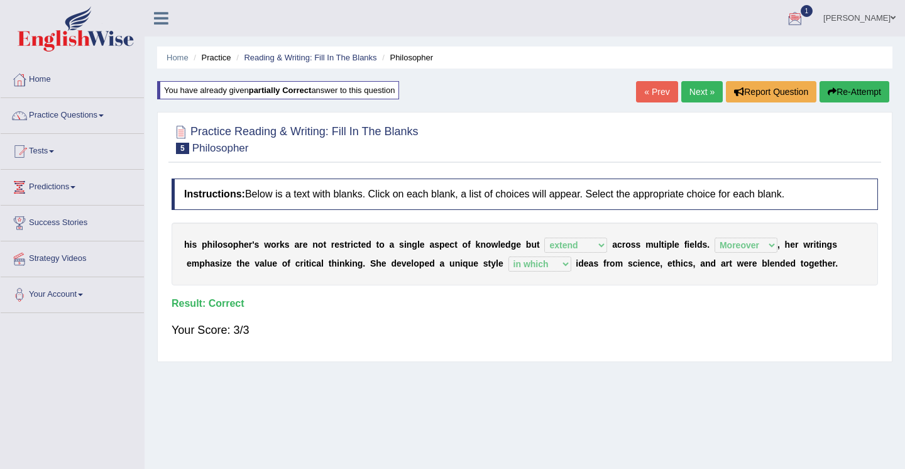
click at [801, 8] on span "1" at bounding box center [807, 11] width 13 height 12
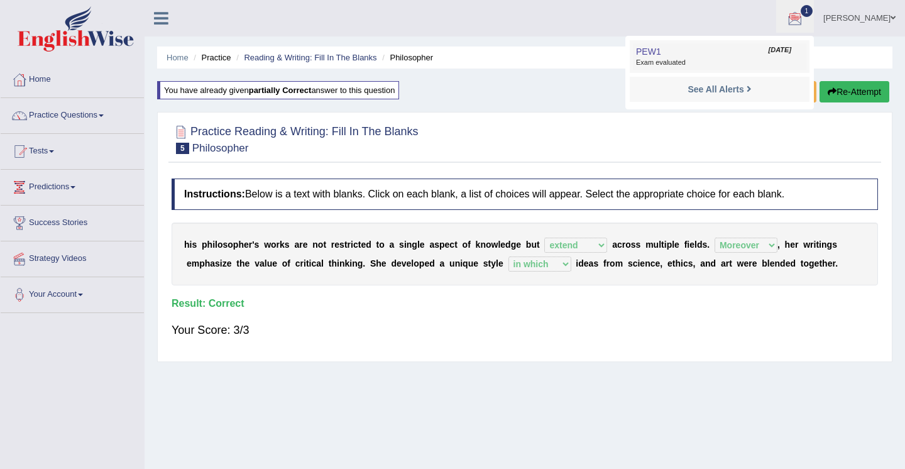
click at [665, 60] on span "Exam evaluated" at bounding box center [719, 63] width 167 height 10
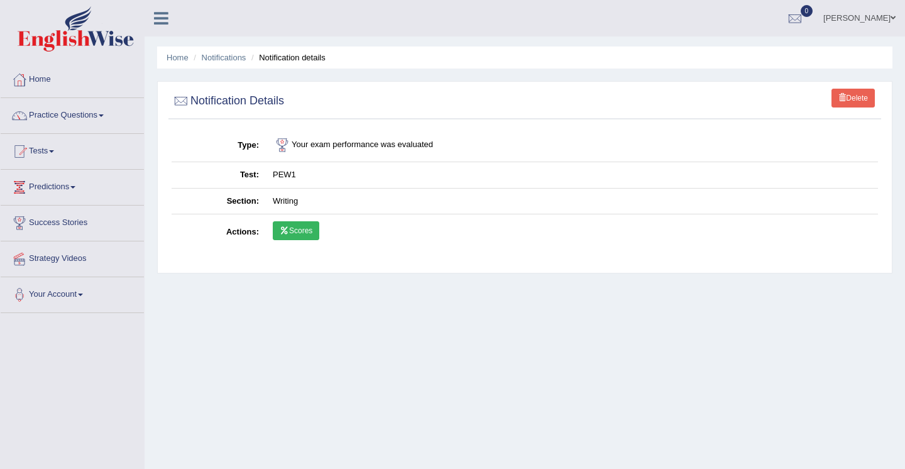
click at [292, 232] on link "Scores" at bounding box center [296, 230] width 47 height 19
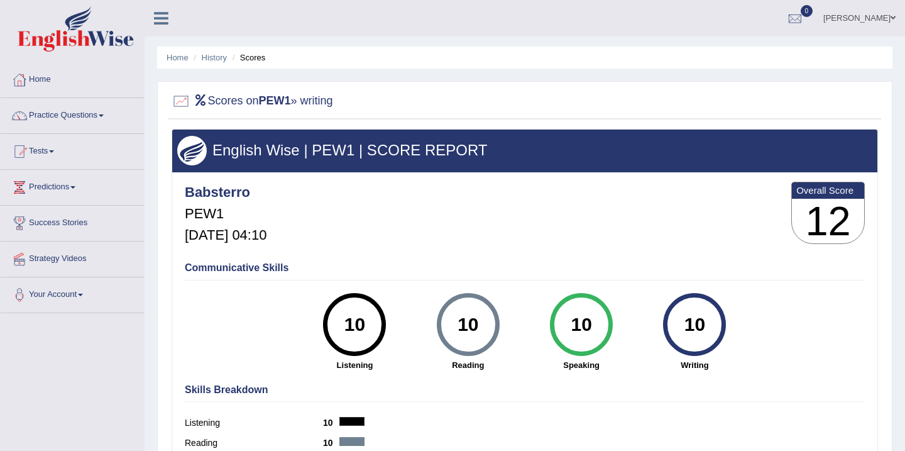
click at [833, 387] on h4 "Skills Breakdown" at bounding box center [525, 389] width 680 height 11
click at [84, 115] on link "Practice Questions" at bounding box center [72, 113] width 143 height 31
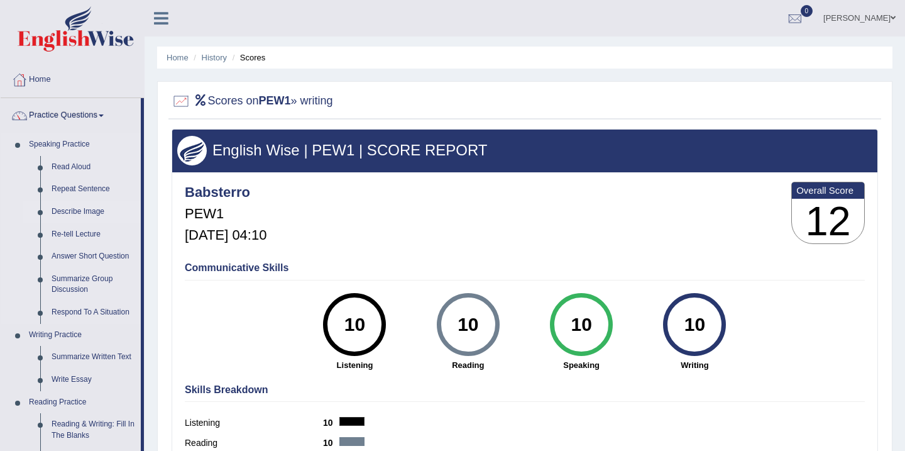
click at [25, 217] on li "Describe Image" at bounding box center [82, 212] width 118 height 23
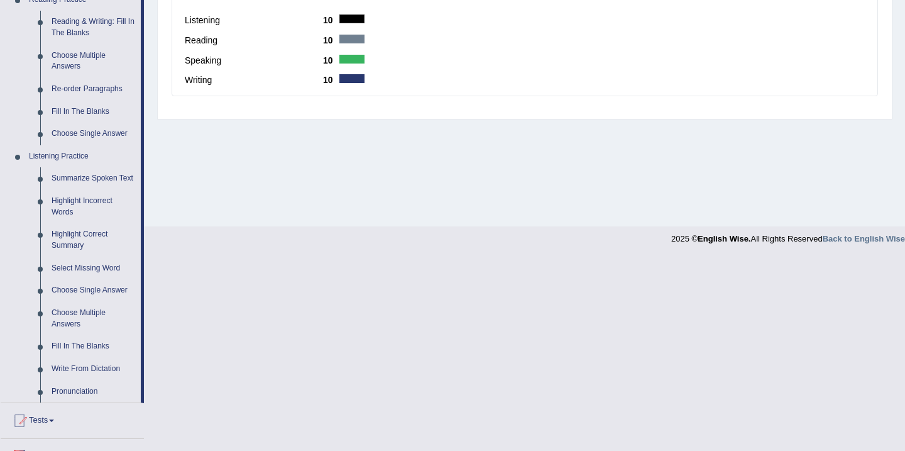
scroll to position [428, 0]
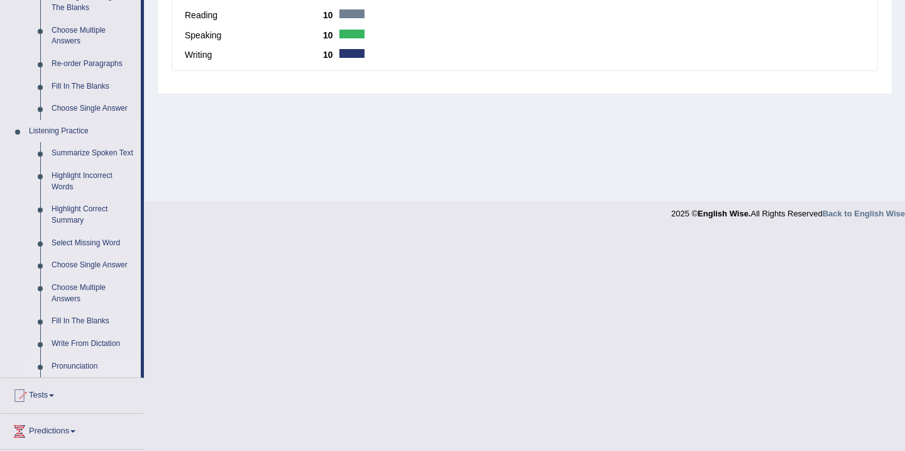
click at [81, 363] on link "Pronunciation" at bounding box center [93, 366] width 95 height 23
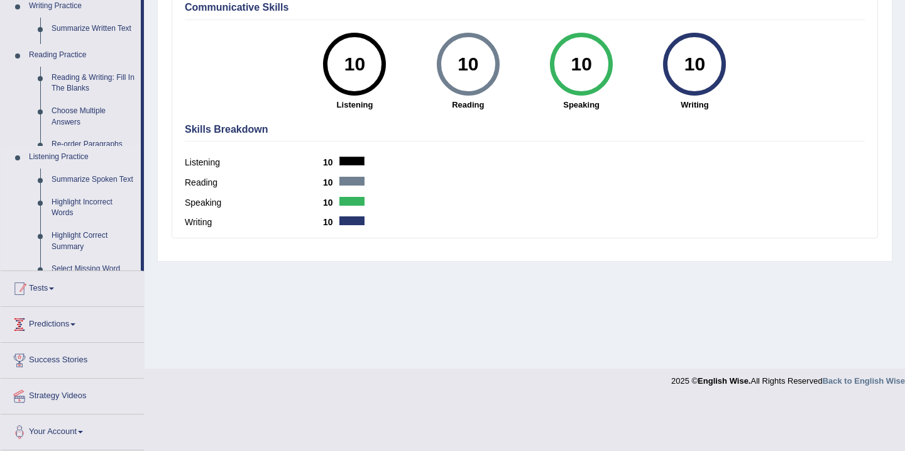
scroll to position [209, 0]
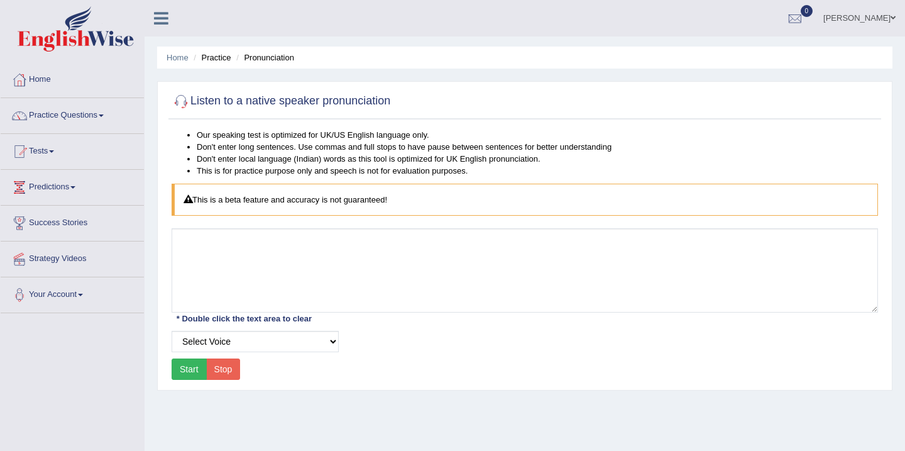
click at [191, 369] on button "Start" at bounding box center [189, 368] width 35 height 21
click at [283, 345] on select "Select Voice UK English Female UK English Male" at bounding box center [255, 341] width 167 height 21
select select "67"
click at [191, 370] on div "Start Stop" at bounding box center [206, 368] width 69 height 21
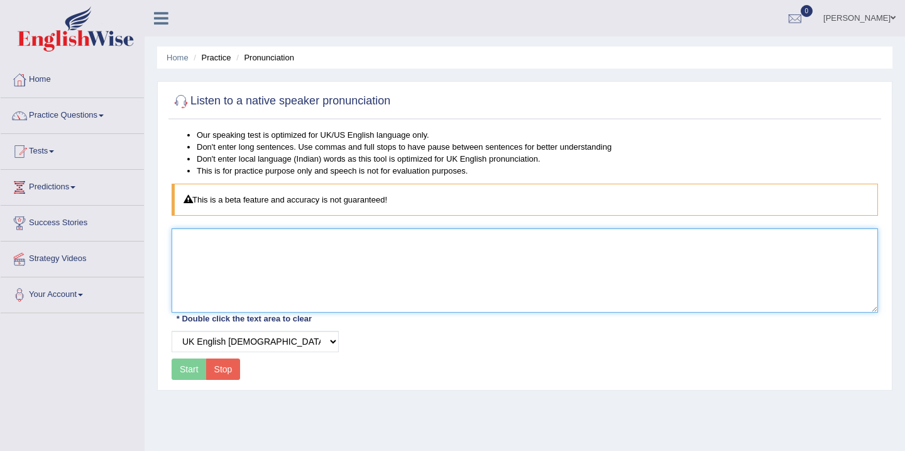
click at [187, 255] on textarea at bounding box center [525, 270] width 707 height 84
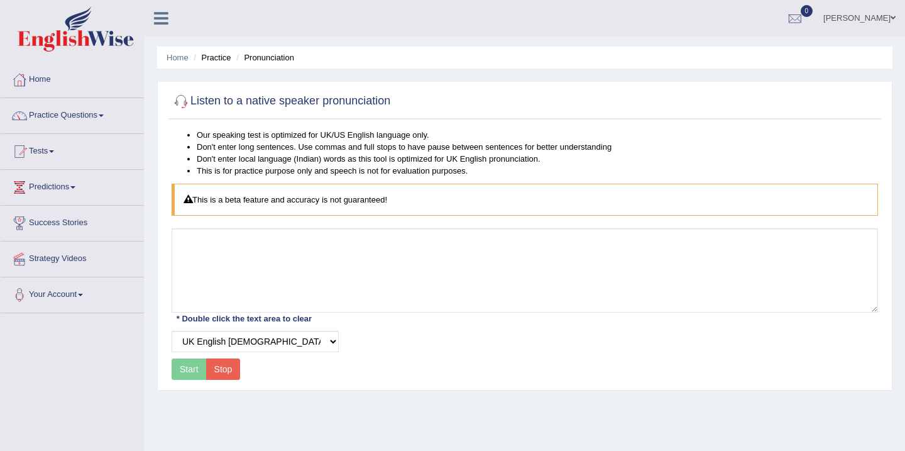
click at [184, 105] on div at bounding box center [181, 101] width 19 height 19
click at [185, 102] on div at bounding box center [181, 101] width 19 height 19
click at [216, 97] on h2 "Listen to a native speaker pronunciation" at bounding box center [281, 101] width 219 height 19
click at [177, 104] on div at bounding box center [181, 101] width 19 height 19
click at [193, 370] on div "Start Stop" at bounding box center [206, 368] width 69 height 21
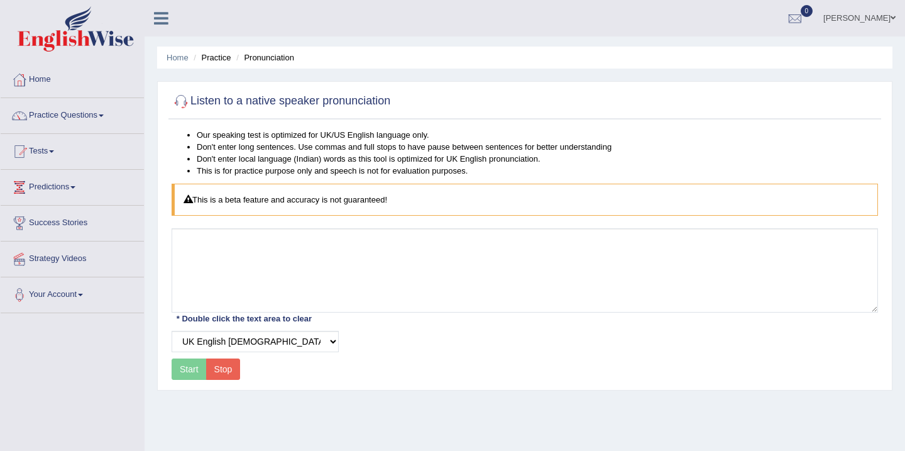
click at [193, 370] on div "Start Stop" at bounding box center [206, 368] width 69 height 21
click at [192, 370] on div "Start Stop" at bounding box center [206, 368] width 69 height 21
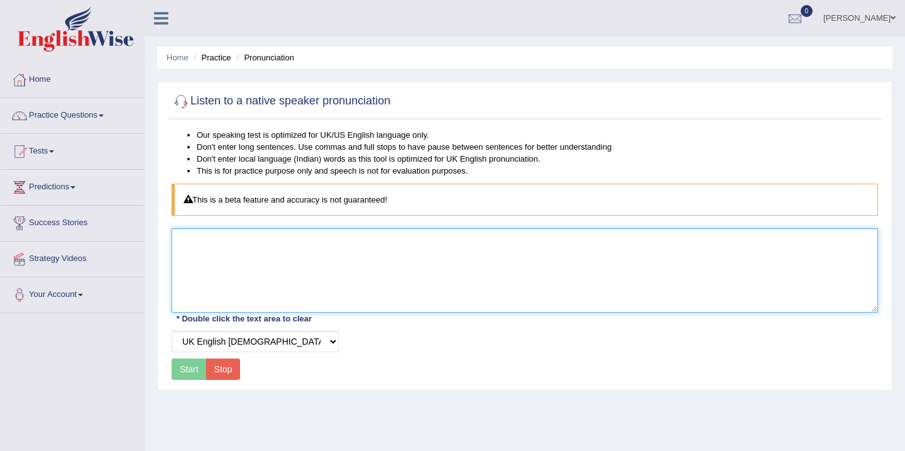
click at [192, 244] on textarea at bounding box center [525, 270] width 707 height 84
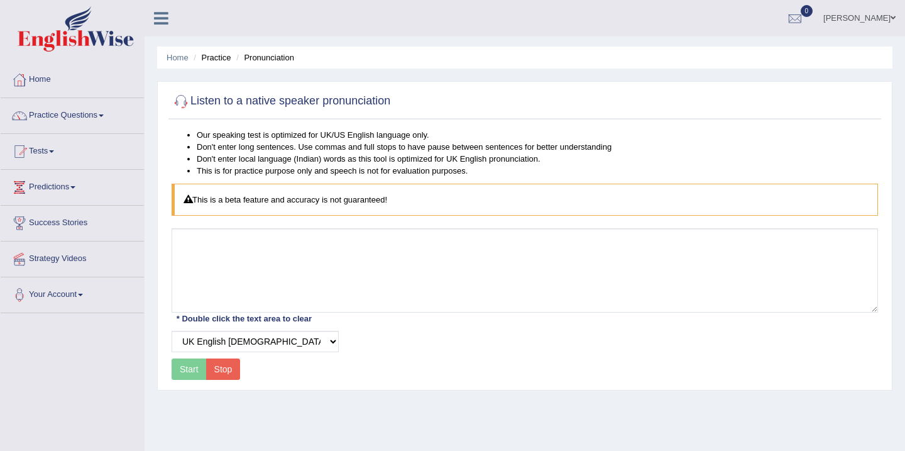
click at [187, 370] on div "Start Stop" at bounding box center [206, 368] width 69 height 21
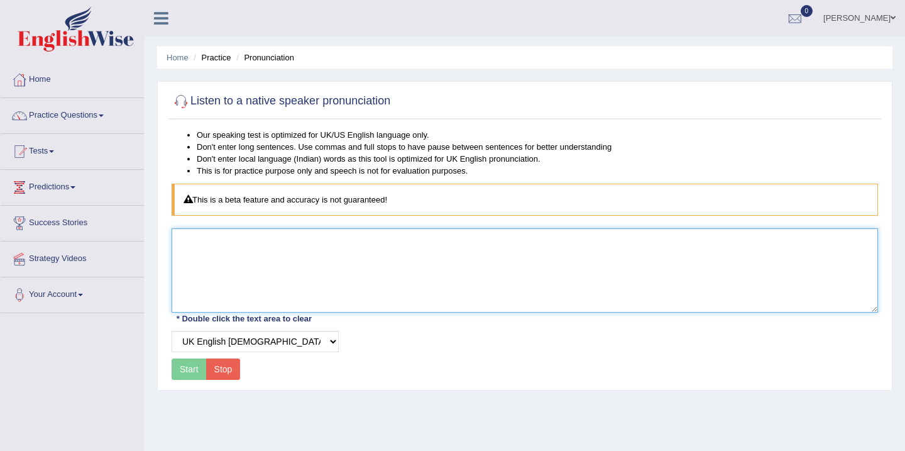
click at [189, 243] on textarea at bounding box center [525, 270] width 707 height 84
click at [306, 243] on textarea "Listen to a native speaker pronouciation" at bounding box center [525, 270] width 707 height 84
click at [306, 243] on textarea "Listen to a native speaker pronuciation" at bounding box center [525, 270] width 707 height 84
click at [311, 272] on textarea "Listen to a native speaker pronunciation" at bounding box center [525, 270] width 707 height 84
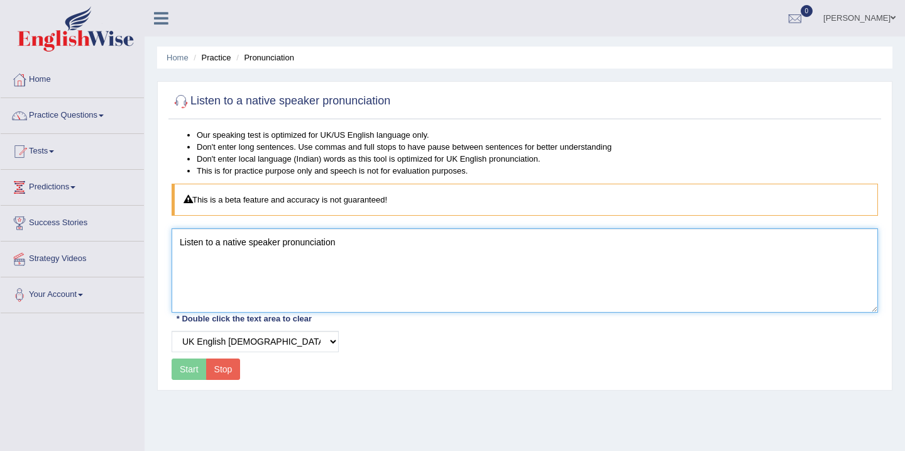
type textarea "Listen to a native speaker pronunciation"
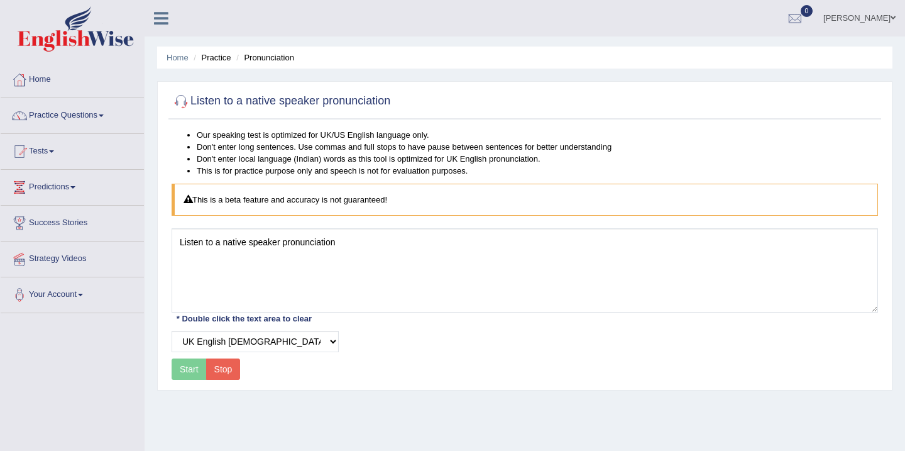
click at [191, 372] on div "Start Stop" at bounding box center [206, 368] width 69 height 21
click at [191, 368] on div "Start Stop" at bounding box center [206, 368] width 69 height 21
click at [219, 368] on button "Stop" at bounding box center [223, 368] width 35 height 21
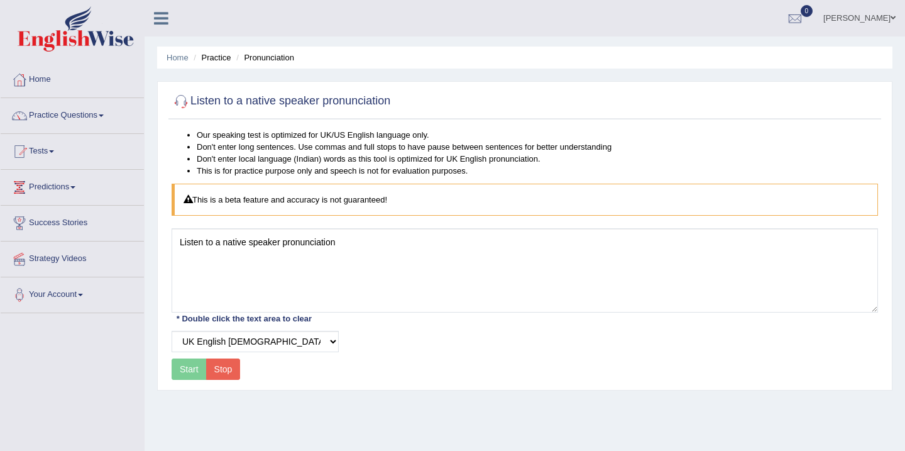
click at [219, 368] on button "Stop" at bounding box center [223, 368] width 35 height 21
click at [70, 115] on link "Practice Questions" at bounding box center [72, 113] width 143 height 31
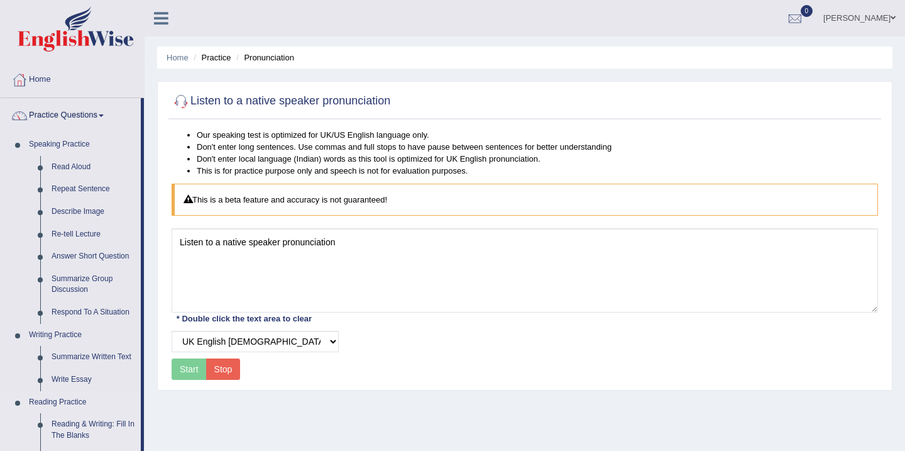
click at [96, 401] on link "Reading Practice" at bounding box center [82, 402] width 118 height 23
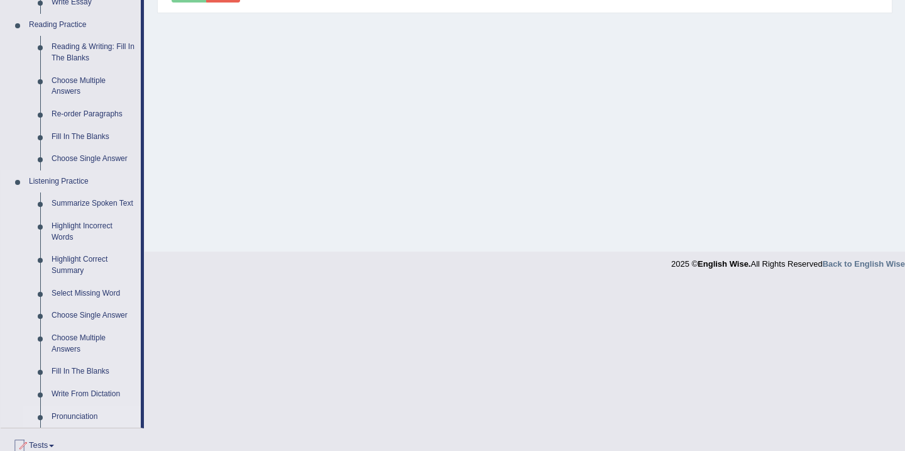
scroll to position [402, 0]
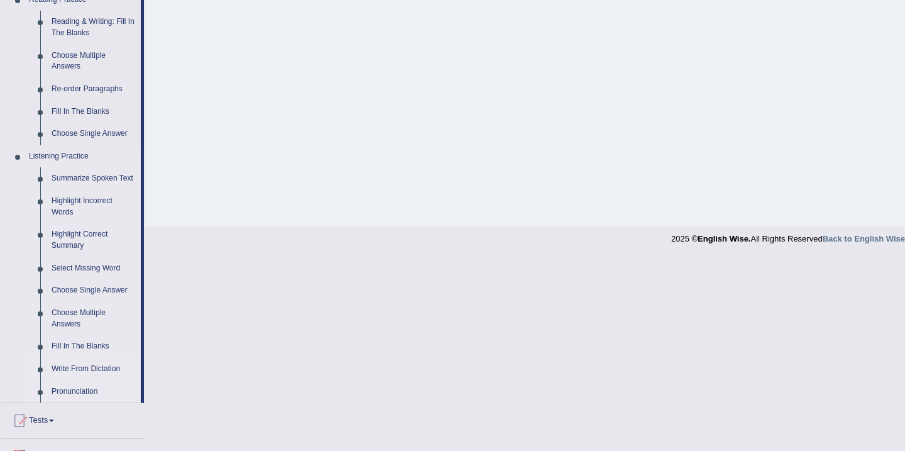
click at [91, 367] on link "Write From Dictation" at bounding box center [93, 369] width 95 height 23
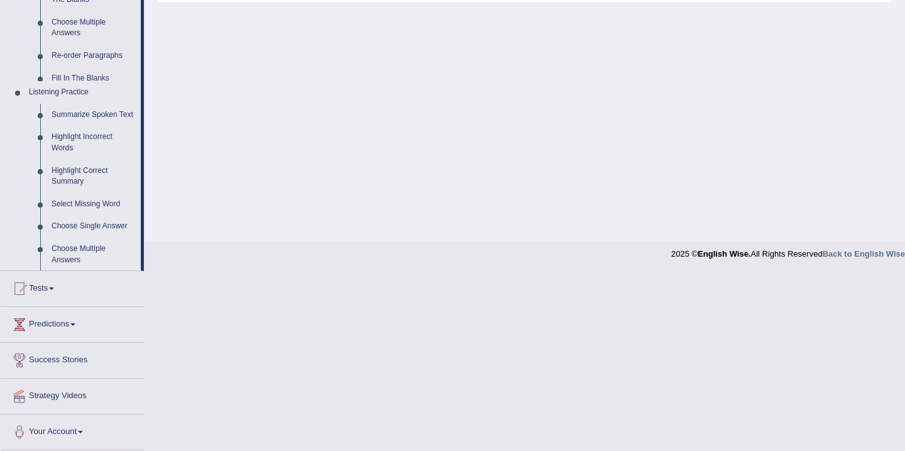
scroll to position [209, 0]
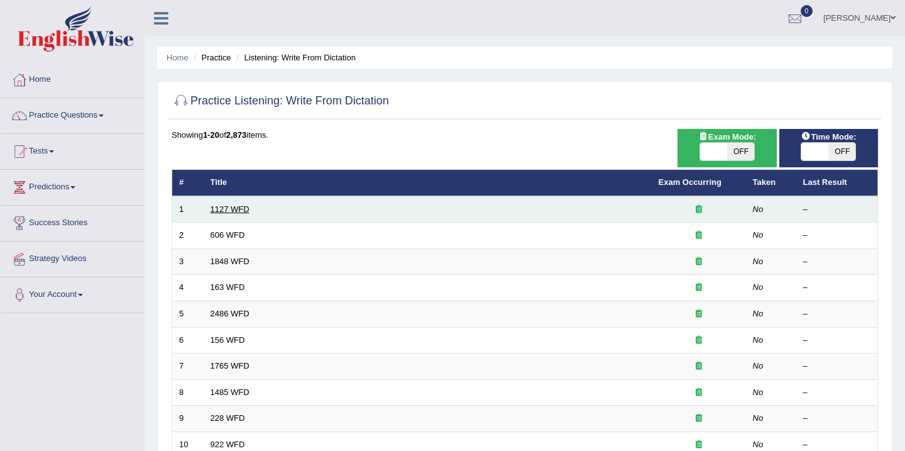
click at [234, 211] on link "1127 WFD" at bounding box center [230, 208] width 39 height 9
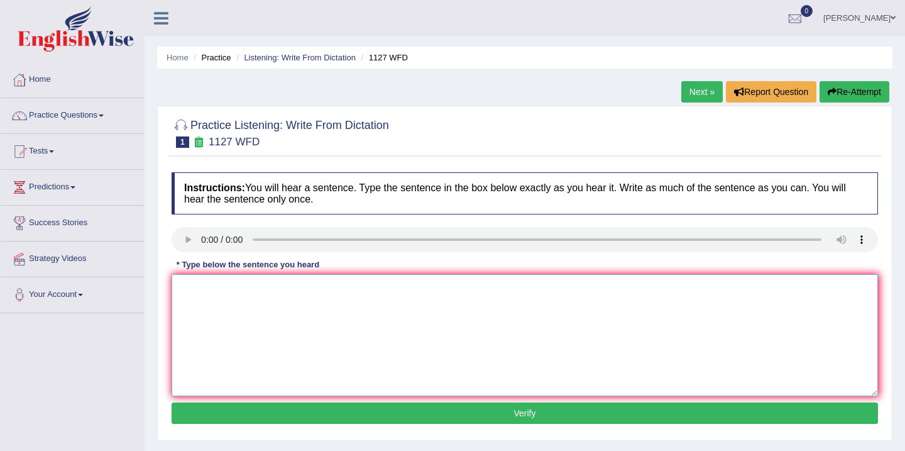
click at [189, 287] on textarea at bounding box center [525, 335] width 707 height 122
click at [187, 301] on textarea at bounding box center [525, 335] width 707 height 122
click at [327, 289] on textarea "a university degree is a requrement" at bounding box center [525, 335] width 707 height 122
click at [368, 289] on textarea "a university degree is a requrement to enter into many profesion" at bounding box center [525, 335] width 707 height 122
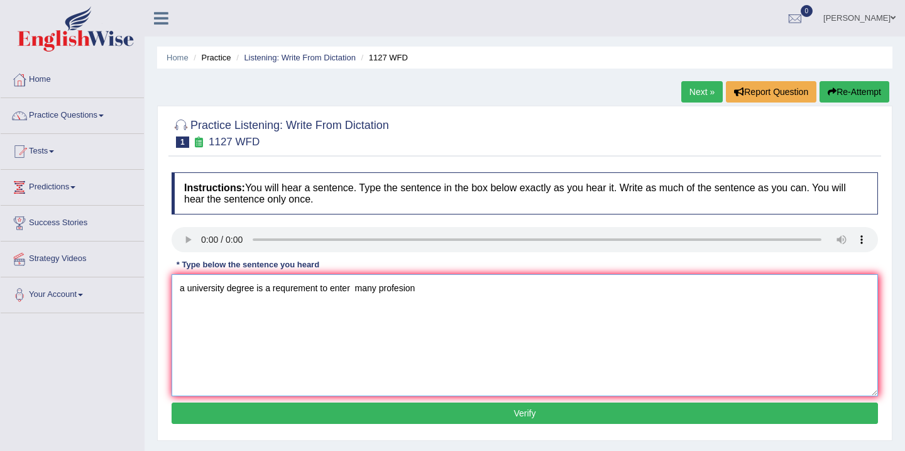
type textarea "a university degree is a requrement to enter many profesion"
click at [565, 412] on button "Verify" at bounding box center [525, 412] width 707 height 21
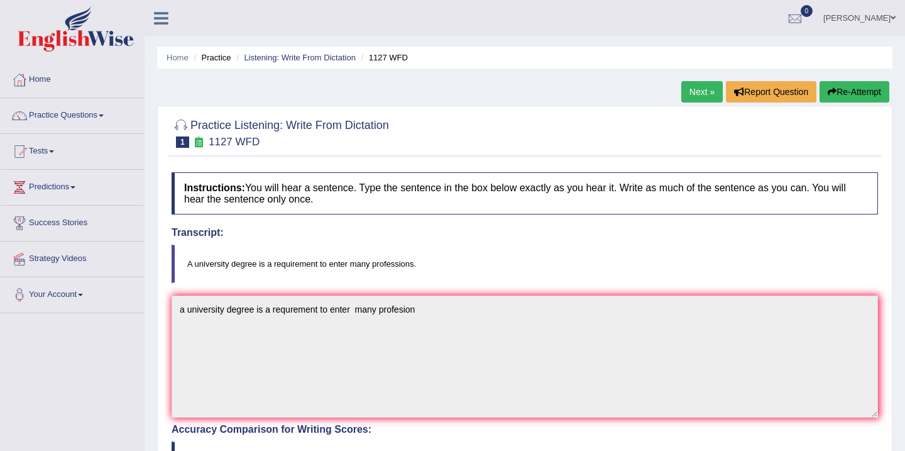
click at [853, 96] on button "Re-Attempt" at bounding box center [855, 91] width 70 height 21
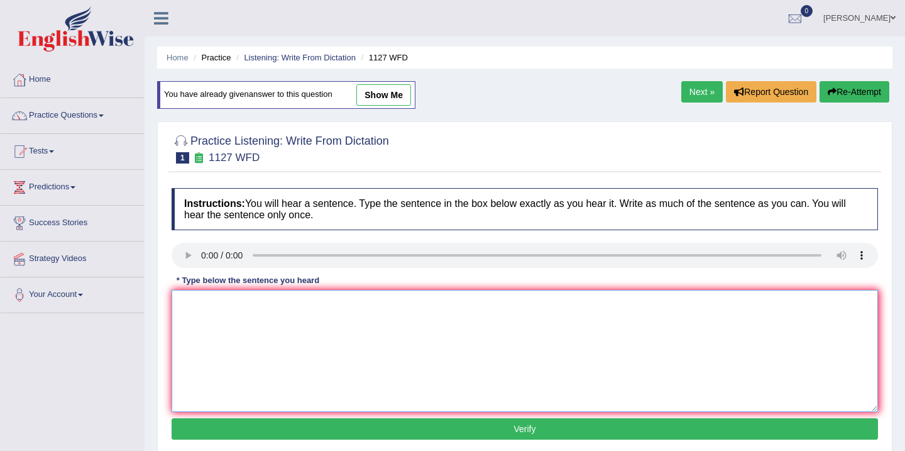
click at [195, 316] on textarea at bounding box center [525, 351] width 707 height 122
type textarea "a"
click at [324, 302] on textarea "A university degree is a requirment" at bounding box center [525, 351] width 707 height 122
type textarea "A university degree is a requirment to enter many professions"
click at [385, 429] on button "Verify" at bounding box center [525, 428] width 707 height 21
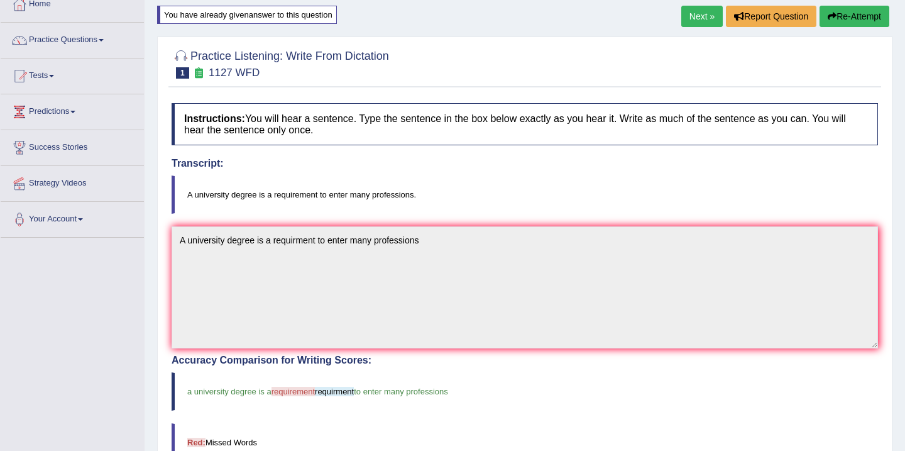
scroll to position [50, 0]
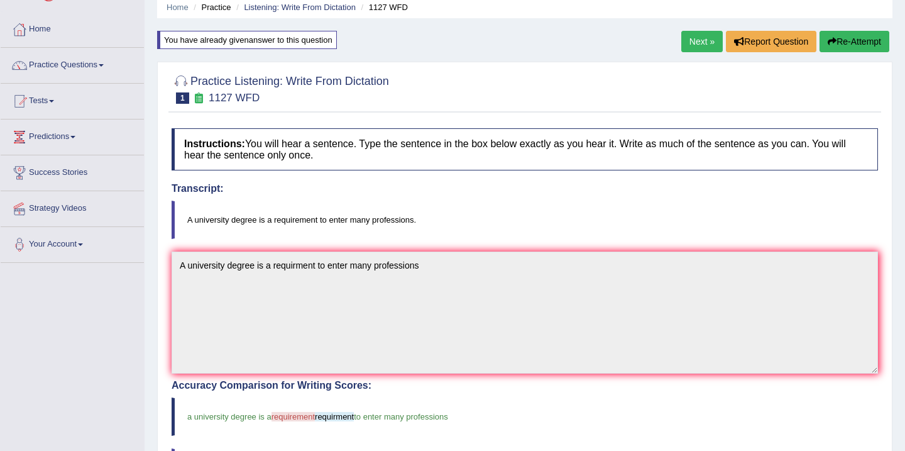
click at [834, 44] on button "Re-Attempt" at bounding box center [855, 41] width 70 height 21
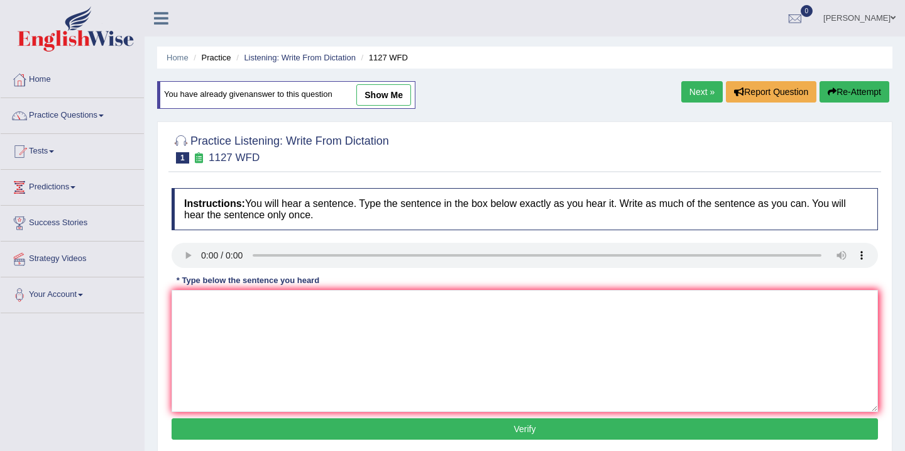
scroll to position [50, 0]
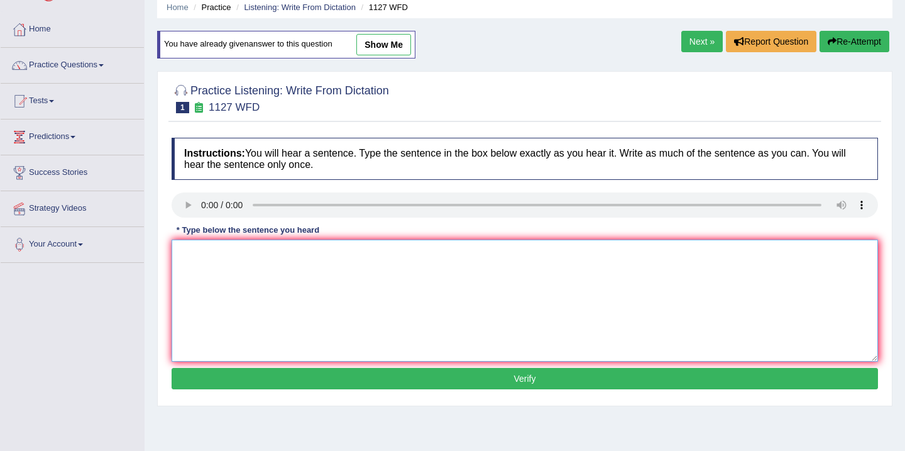
click at [191, 268] on textarea at bounding box center [525, 301] width 707 height 122
click at [379, 254] on textarea "A university degree is a requirement into a differnt" at bounding box center [525, 301] width 707 height 122
type textarea "A university degree is a requirement to enter many professions"
click at [498, 382] on button "Verify" at bounding box center [525, 378] width 707 height 21
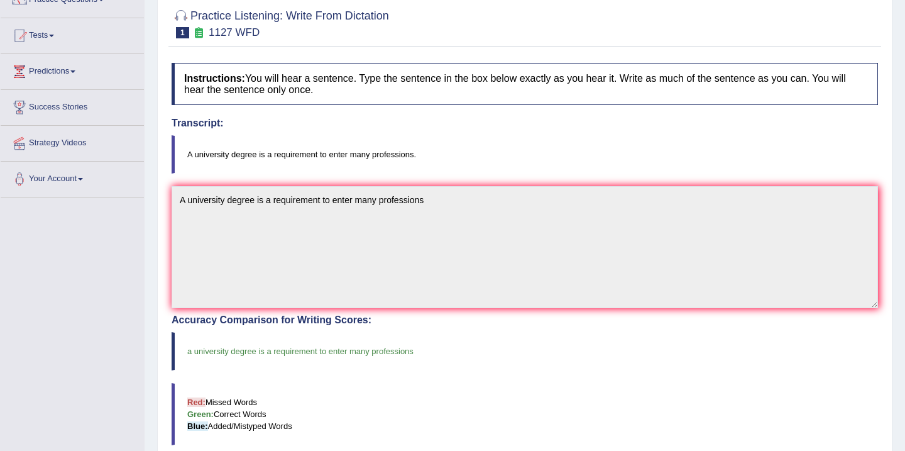
scroll to position [91, 0]
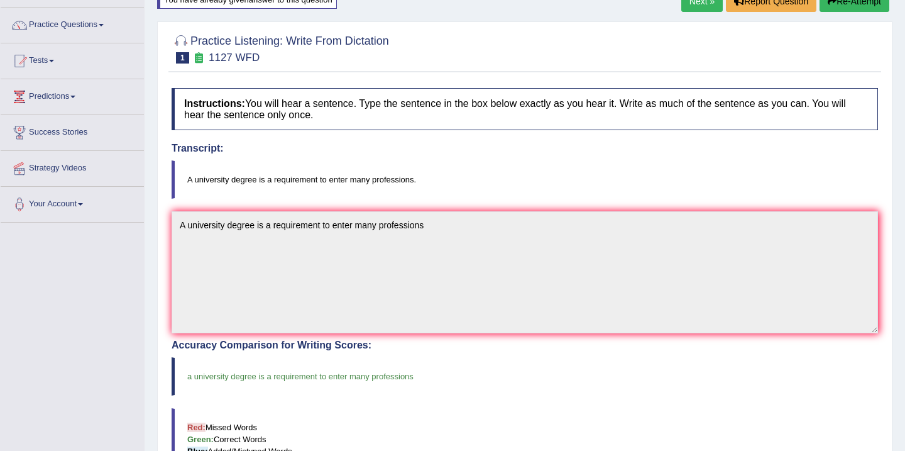
click at [843, 6] on button "Re-Attempt" at bounding box center [855, 1] width 70 height 21
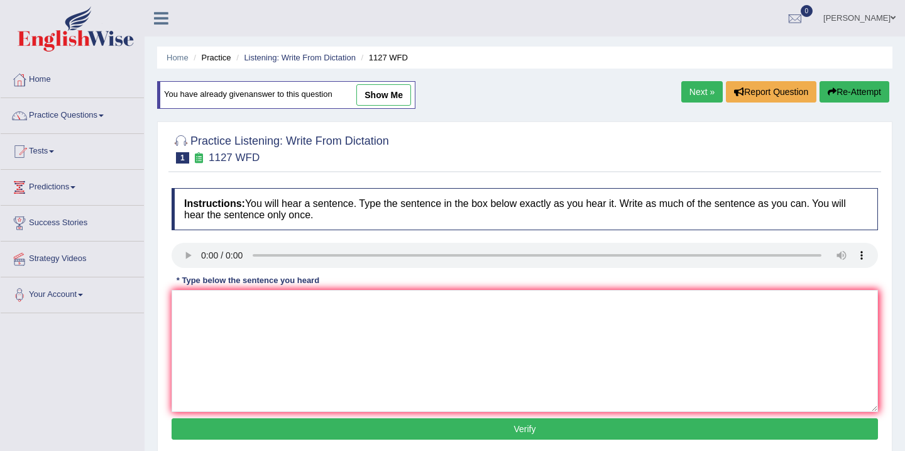
scroll to position [91, 0]
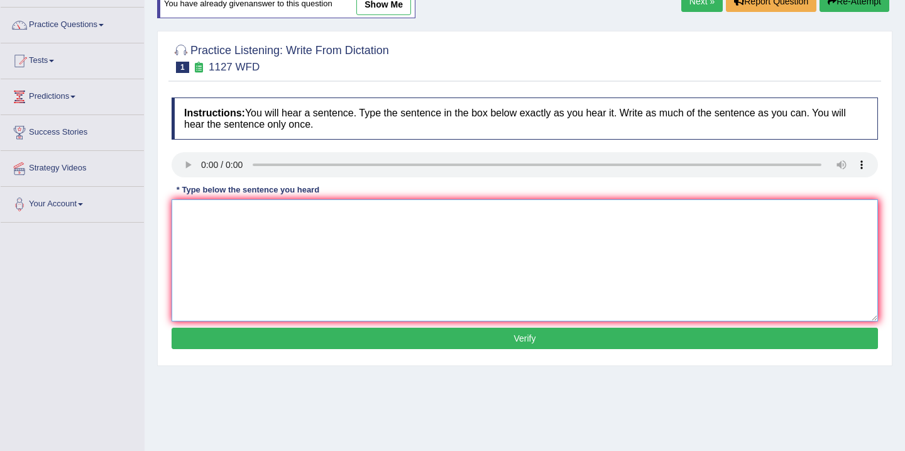
click at [194, 230] on textarea at bounding box center [525, 260] width 707 height 122
click at [268, 216] on textarea "A university degree is" at bounding box center [525, 260] width 707 height 122
click at [363, 213] on textarea "A university degree is a requirement to enter" at bounding box center [525, 260] width 707 height 122
type textarea "A university degree is a requirement to enter many professions."
click at [370, 336] on button "Verify" at bounding box center [525, 338] width 707 height 21
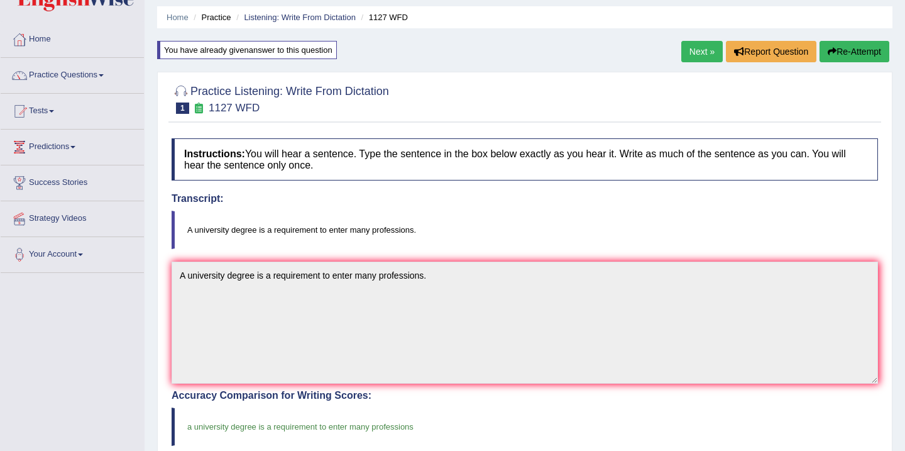
scroll to position [0, 0]
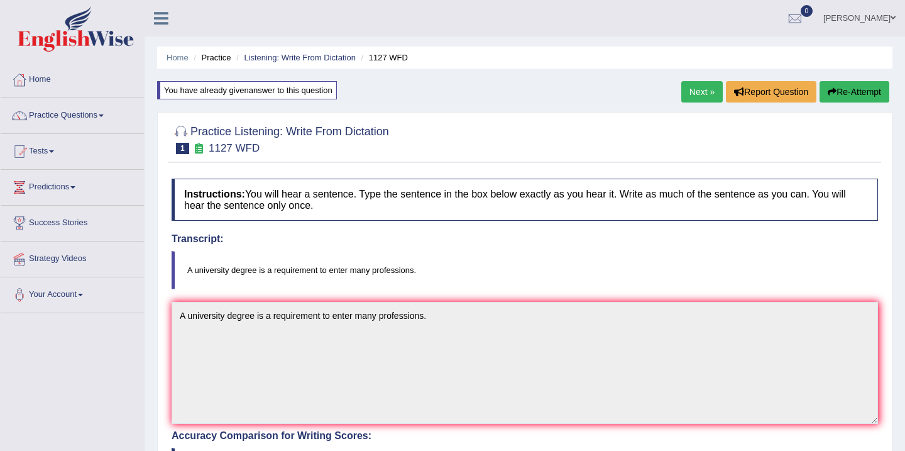
click at [697, 91] on link "Next »" at bounding box center [703, 91] width 42 height 21
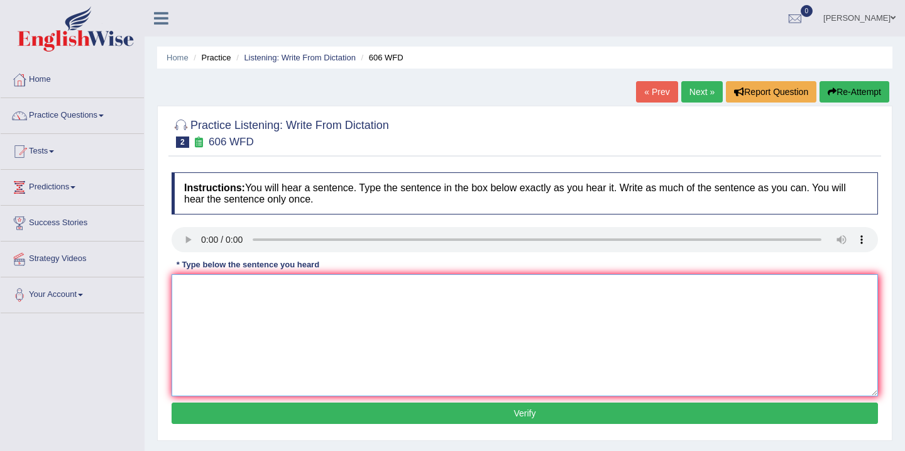
click at [196, 289] on textarea at bounding box center [525, 335] width 707 height 122
click at [250, 287] on textarea "Student will learn" at bounding box center [525, 335] width 707 height 122
click at [240, 288] on textarea "Students will" at bounding box center [525, 335] width 707 height 122
type textarea "Students will study the language"
click at [526, 414] on button "Verify" at bounding box center [525, 412] width 707 height 21
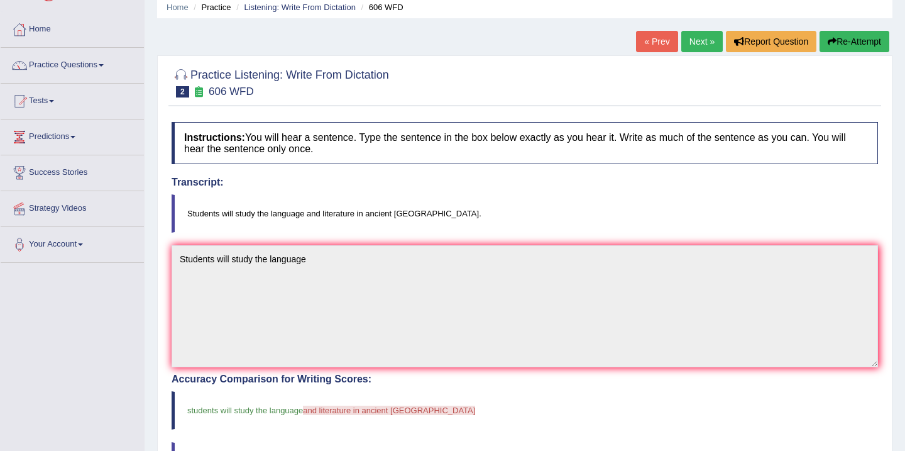
scroll to position [25, 0]
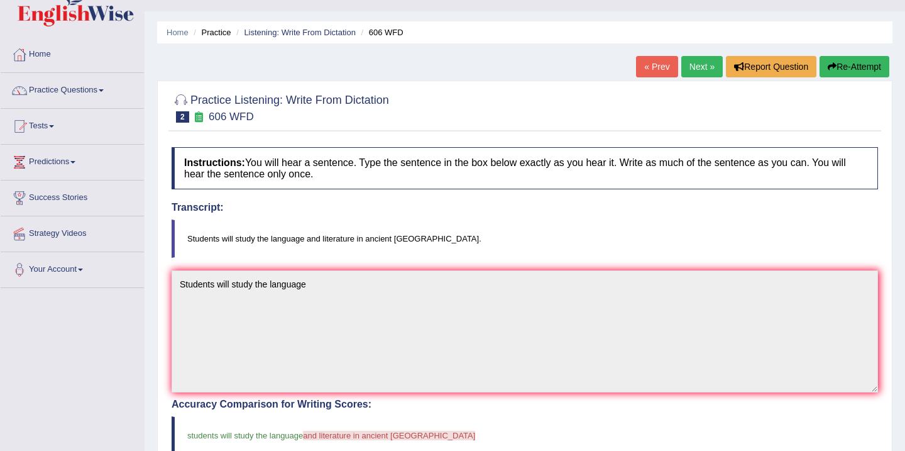
click at [849, 62] on button "Re-Attempt" at bounding box center [855, 66] width 70 height 21
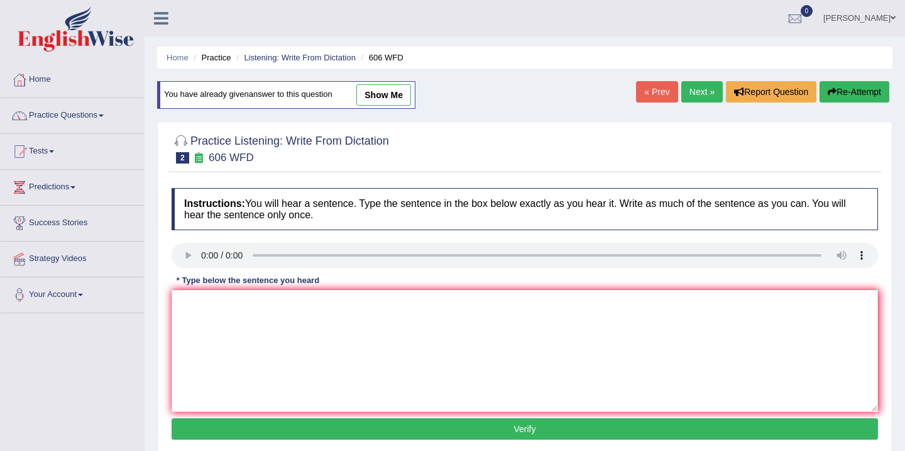
scroll to position [25, 0]
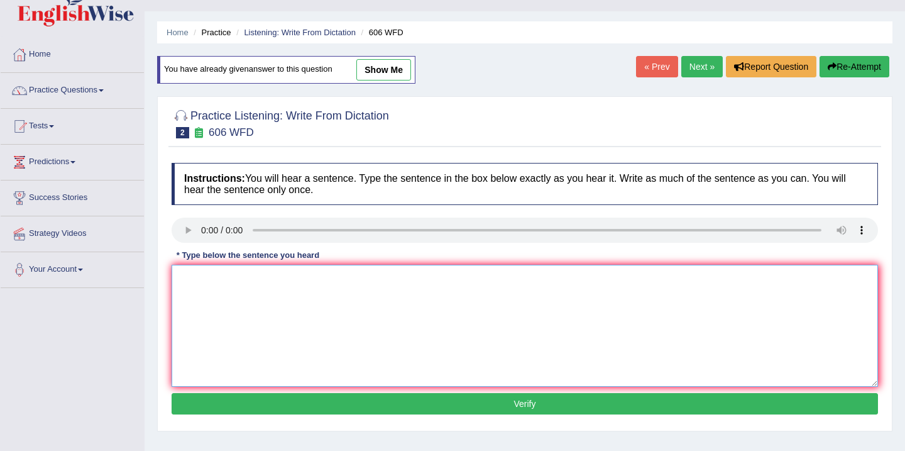
click at [199, 285] on textarea at bounding box center [525, 326] width 707 height 122
click at [255, 279] on textarea "Students will study english and literature" at bounding box center [525, 326] width 707 height 122
click at [284, 278] on textarea "Students will study english and literature" at bounding box center [525, 326] width 707 height 122
click at [364, 280] on textarea "Students will study the laguage and literature" at bounding box center [525, 326] width 707 height 122
click at [375, 279] on textarea "Students will study the laguage and literature in" at bounding box center [525, 326] width 707 height 122
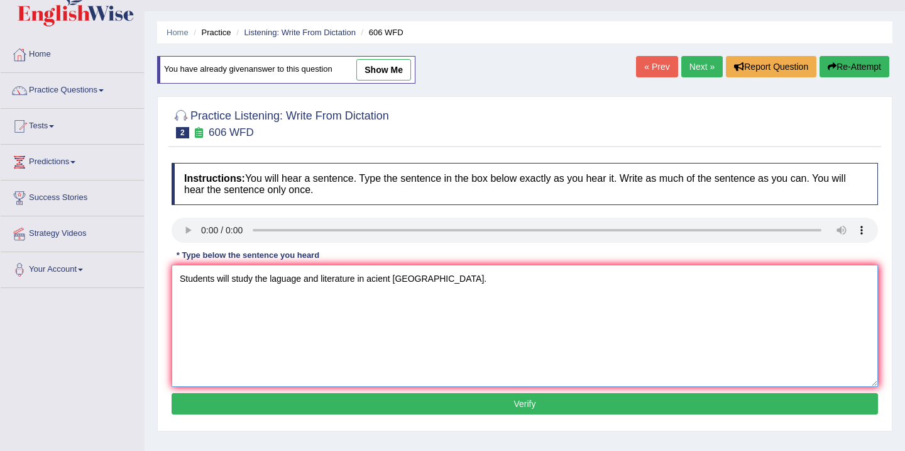
type textarea "Students will study the laguage and literature in acient greece."
click at [569, 404] on button "Verify" at bounding box center [525, 403] width 707 height 21
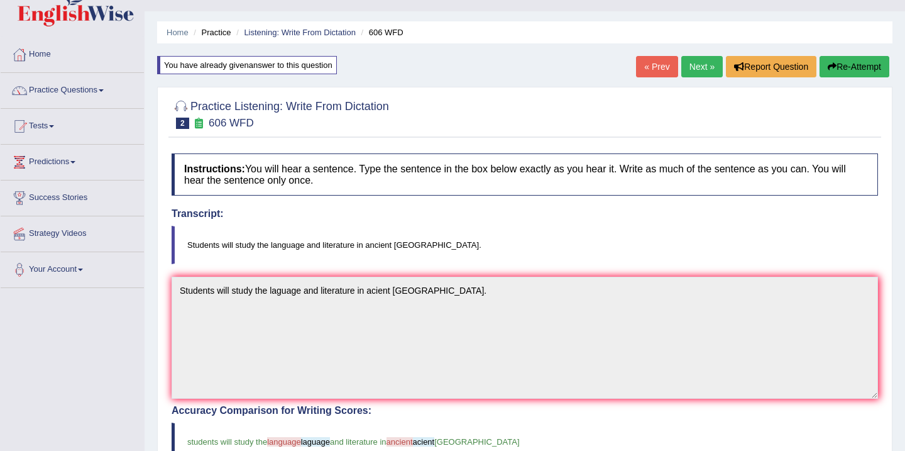
click at [697, 63] on link "Next »" at bounding box center [703, 66] width 42 height 21
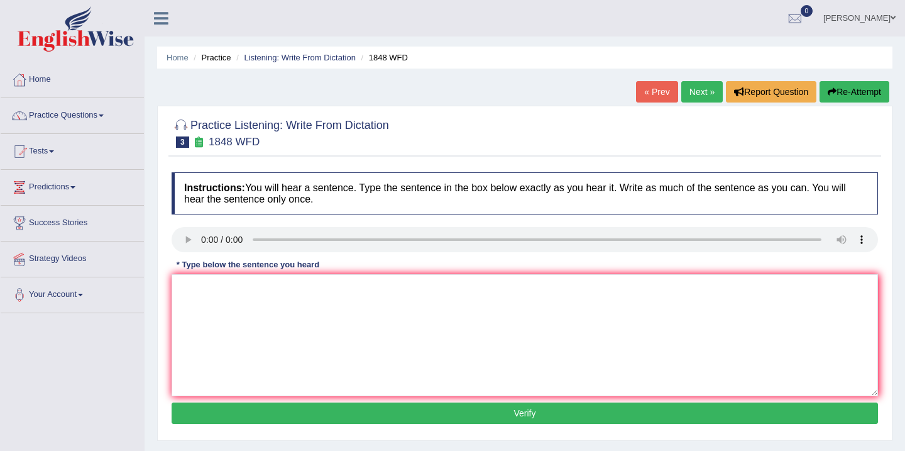
click at [188, 255] on div "Instructions: You will hear a sentence. Type the sentence in the box below exac…" at bounding box center [525, 300] width 713 height 268
click at [193, 289] on textarea at bounding box center [525, 335] width 707 height 122
click at [239, 287] on textarea "Student must" at bounding box center [525, 335] width 707 height 122
click at [398, 287] on textarea "Student must present a valide identification to enroll in" at bounding box center [525, 335] width 707 height 122
type textarea "Student must present a valide identification to enroll in this course."
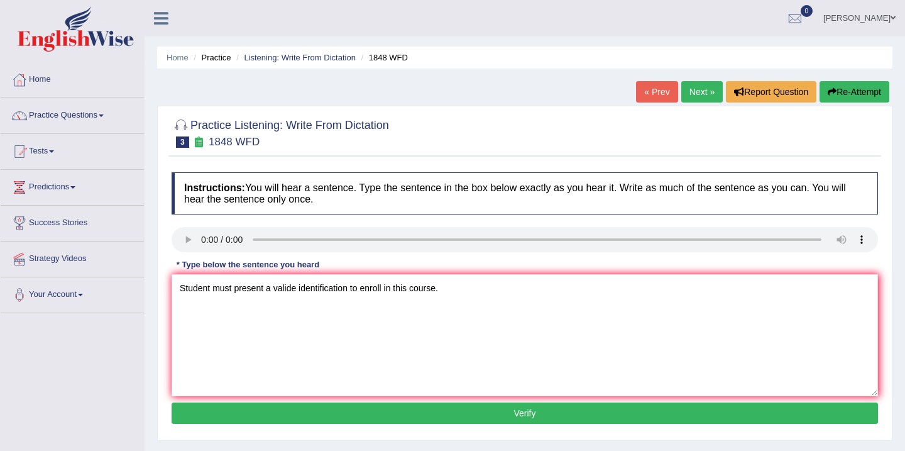
click at [517, 411] on button "Verify" at bounding box center [525, 412] width 707 height 21
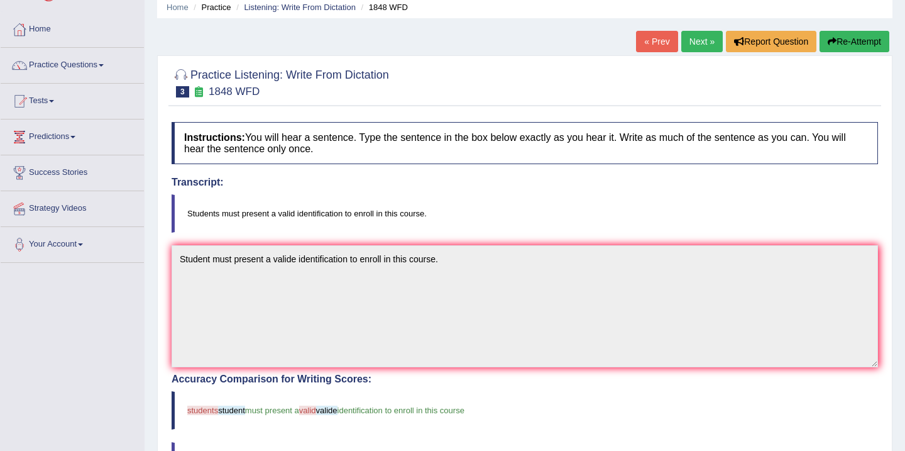
scroll to position [25, 0]
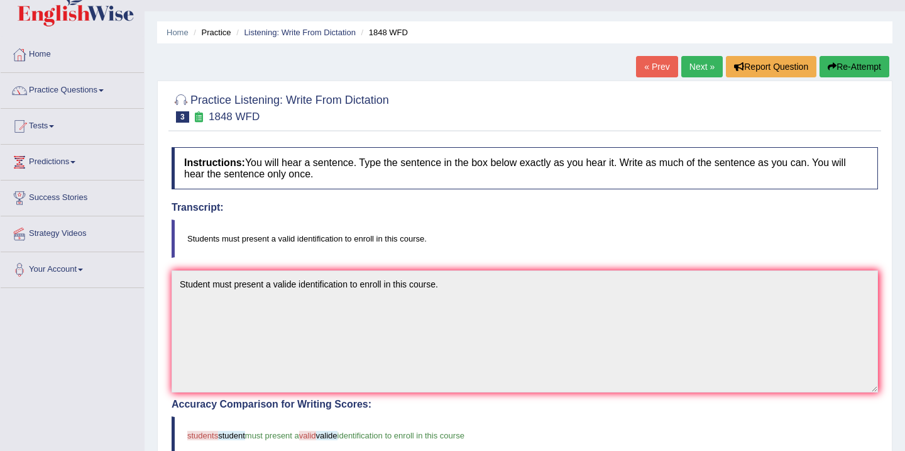
click at [689, 67] on link "Next »" at bounding box center [703, 66] width 42 height 21
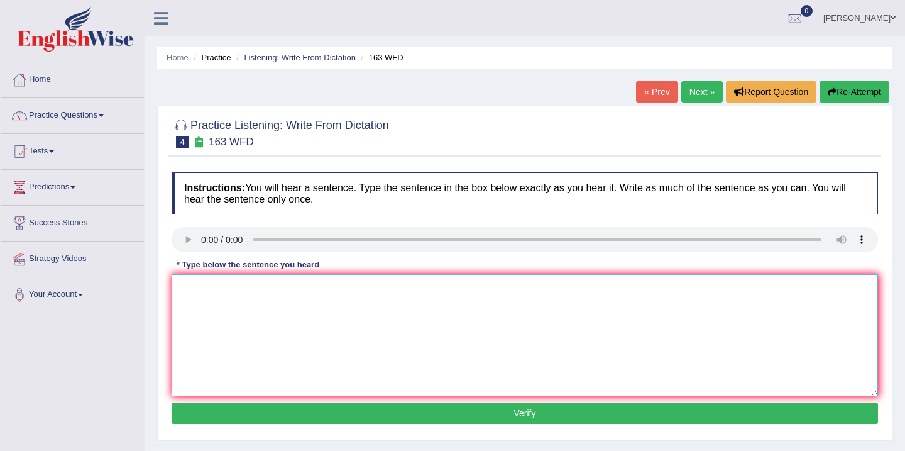
click at [196, 294] on textarea at bounding box center [525, 335] width 707 height 122
click at [184, 289] on textarea at bounding box center [525, 335] width 707 height 122
click at [302, 287] on textarea "A number of the assignment" at bounding box center [525, 335] width 707 height 122
click at [300, 287] on textarea "A number of the assignment" at bounding box center [525, 335] width 707 height 122
click at [406, 287] on textarea "A number of the assignment will be submitted to the confrence" at bounding box center [525, 335] width 707 height 122
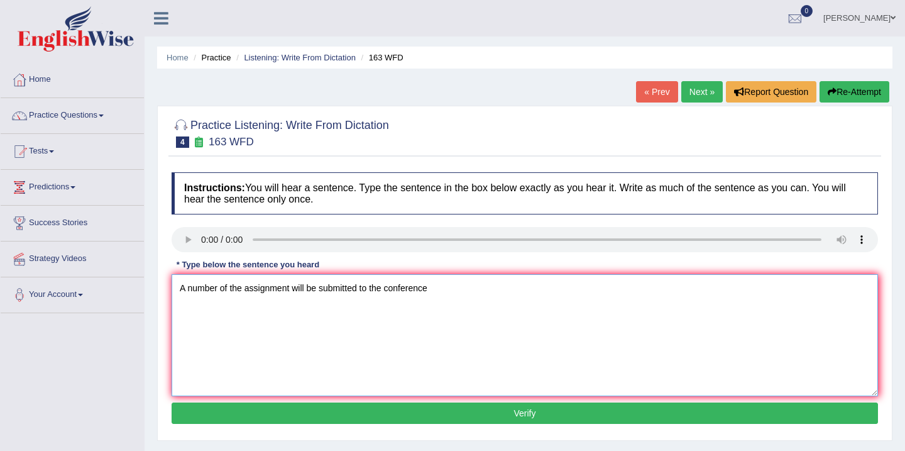
click at [435, 290] on textarea "A number of the assignment will be submitted to the conference" at bounding box center [525, 335] width 707 height 122
type textarea "A number of the assignment will be submitted to the conference."
click at [467, 408] on button "Verify" at bounding box center [525, 412] width 707 height 21
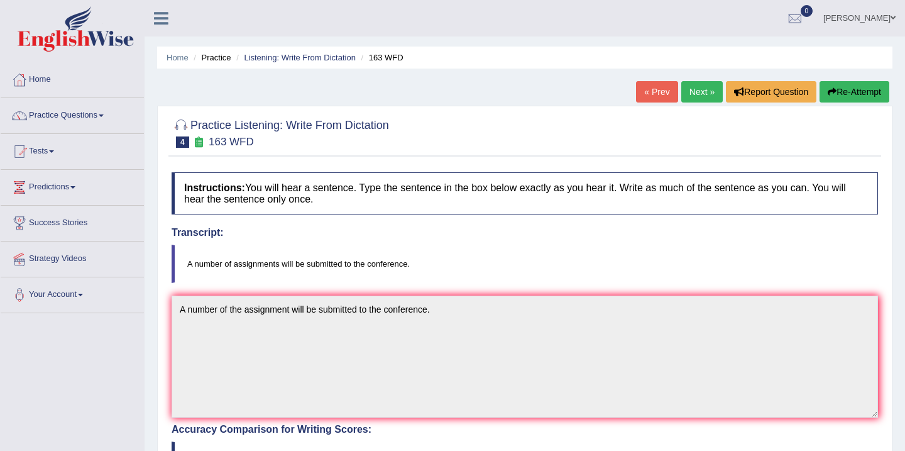
click at [694, 92] on link "Next »" at bounding box center [703, 91] width 42 height 21
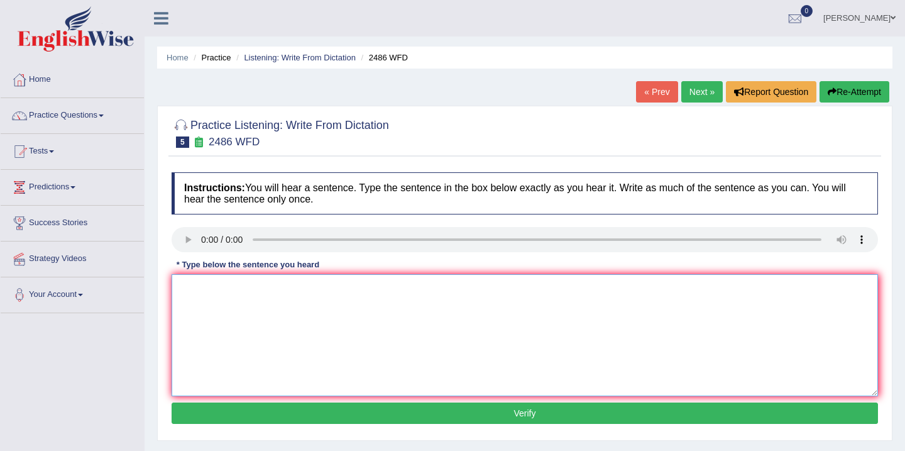
click at [195, 287] on textarea at bounding box center [525, 335] width 707 height 122
click at [192, 292] on textarea at bounding box center [525, 335] width 707 height 122
type textarea "i"
click at [209, 288] on textarea "It is quiet clear that" at bounding box center [525, 335] width 707 height 122
click at [259, 289] on textarea "It is quet clear that" at bounding box center [525, 335] width 707 height 122
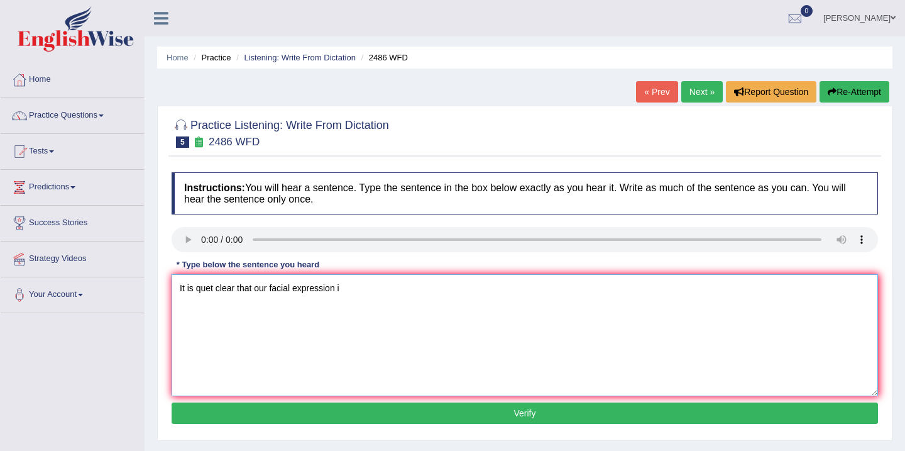
click at [350, 289] on textarea "It is quet clear that our facial expression i" at bounding box center [525, 335] width 707 height 122
click at [392, 290] on textarea "It is quet clear that our facial expression are different" at bounding box center [525, 335] width 707 height 122
click at [398, 285] on textarea "It is quet clear that our facial expression are different accross the world" at bounding box center [525, 335] width 707 height 122
click at [210, 288] on textarea "It is quet clear that our facial expression are different across the world" at bounding box center [525, 335] width 707 height 122
click at [211, 286] on textarea "It is quit clear that our facial expression are different across the world" at bounding box center [525, 335] width 707 height 122
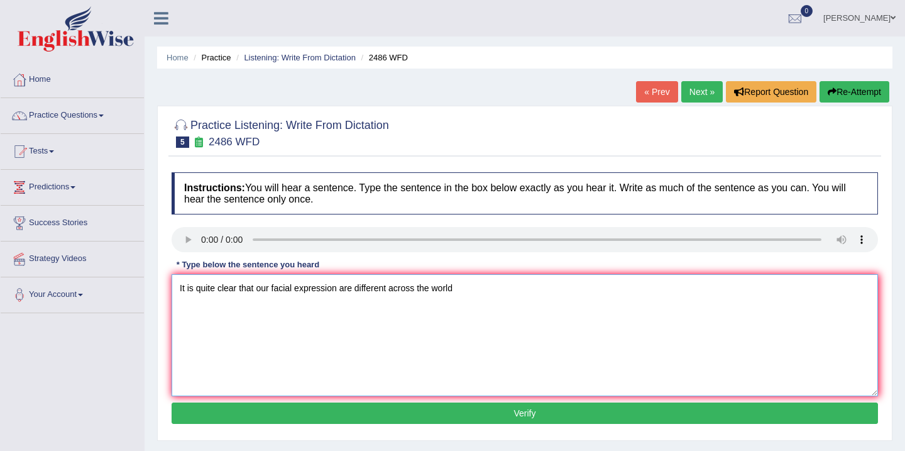
click at [457, 289] on textarea "It is quite clear that our facial expression are different across the world" at bounding box center [525, 335] width 707 height 122
type textarea "It is quite clear that our facial expression are different across the world."
click at [494, 418] on button "Verify" at bounding box center [525, 412] width 707 height 21
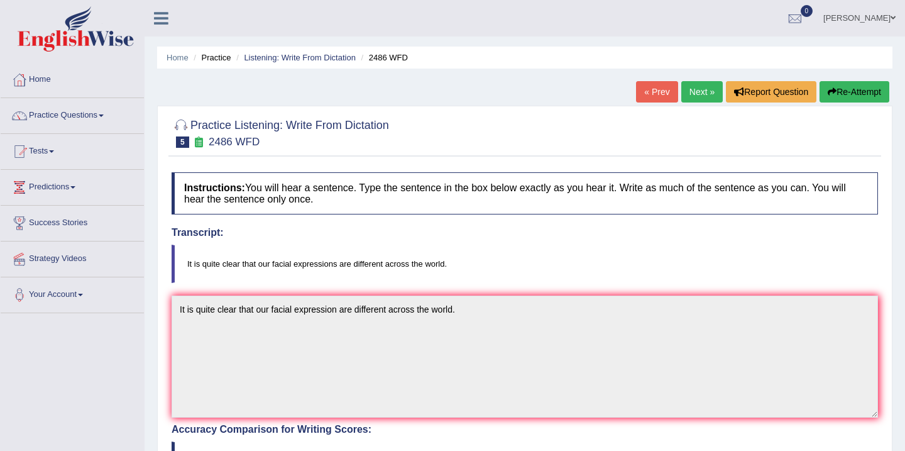
click at [696, 93] on link "Next »" at bounding box center [703, 91] width 42 height 21
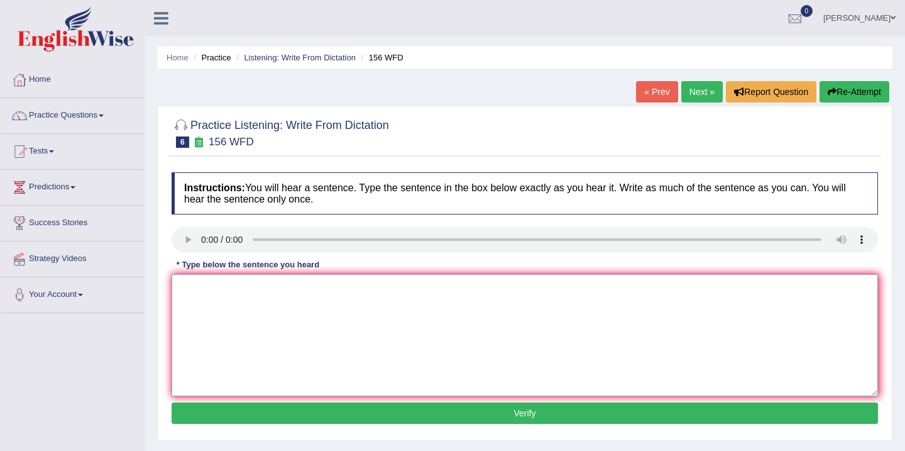
click at [189, 288] on textarea at bounding box center [525, 335] width 707 height 122
click at [318, 290] on textarea "All th assignments are due by [PERSON_NAME]" at bounding box center [525, 335] width 707 height 122
click at [340, 287] on textarea "All th assignments are due by [DATE]" at bounding box center [525, 335] width 707 height 122
click at [199, 288] on textarea "All th assignments are due by [DATE]." at bounding box center [525, 335] width 707 height 122
type textarea "All the assignments are due by [DATE]."
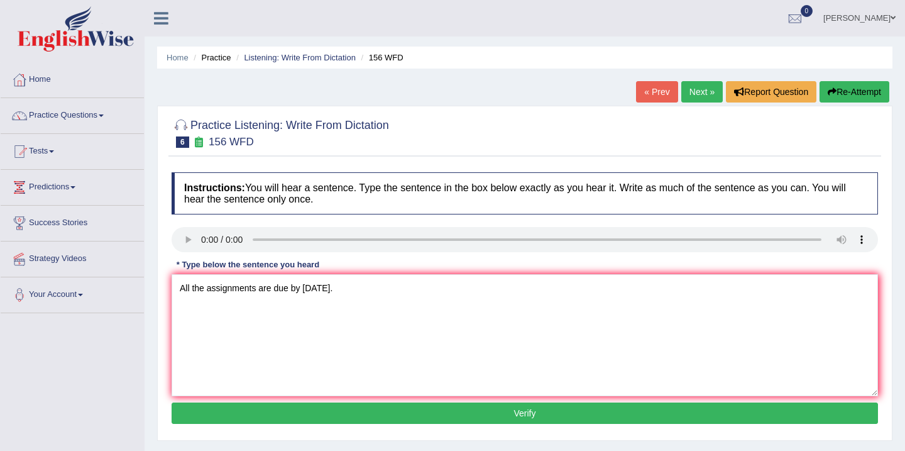
click at [565, 413] on button "Verify" at bounding box center [525, 412] width 707 height 21
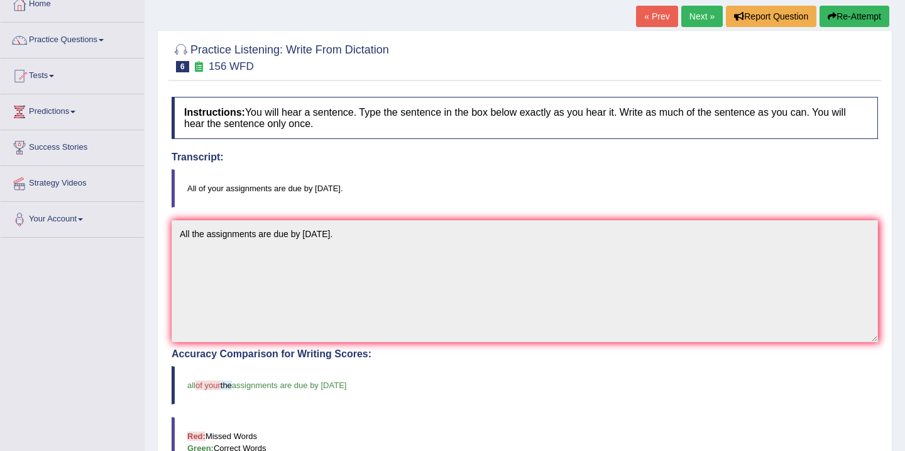
scroll to position [25, 0]
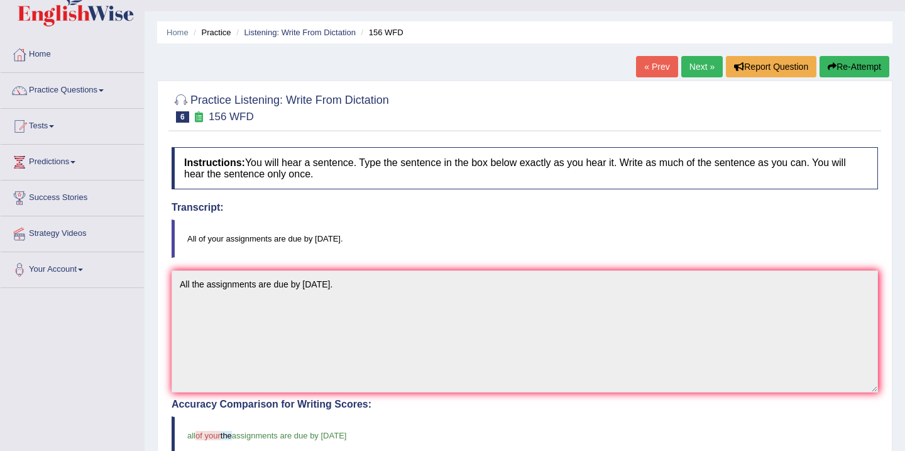
click at [695, 65] on link "Next »" at bounding box center [703, 66] width 42 height 21
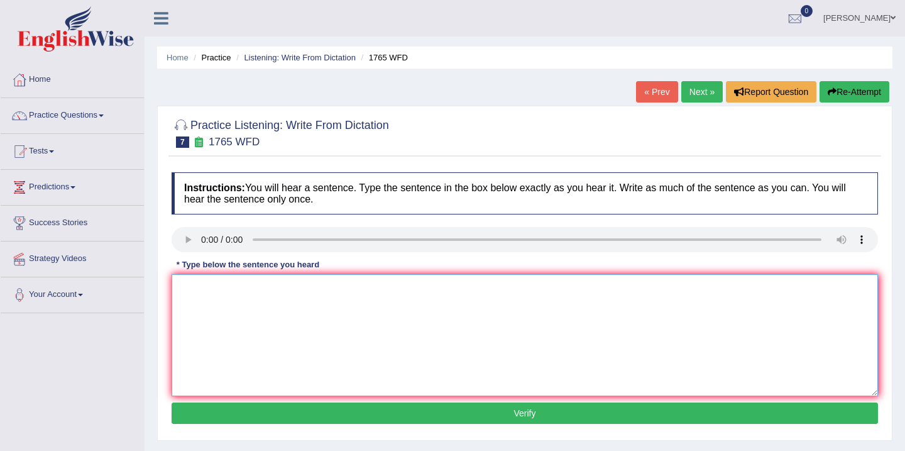
click at [190, 287] on textarea at bounding box center [525, 335] width 707 height 122
click at [181, 289] on textarea at bounding box center [525, 335] width 707 height 122
click at [184, 296] on textarea at bounding box center [525, 335] width 707 height 122
click at [353, 286] on textarea "Application forms for sharing accomodation must be completed in" at bounding box center [525, 335] width 707 height 122
click at [447, 289] on textarea "Application forms for sharing accomodations must be completed in" at bounding box center [525, 335] width 707 height 122
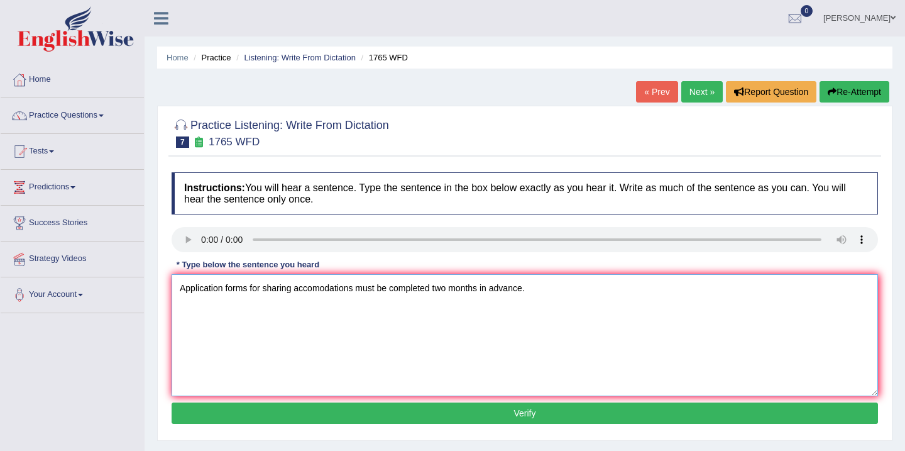
type textarea "Application forms for sharing accomodations must be completed two months in adv…"
click at [672, 415] on button "Verify" at bounding box center [525, 412] width 707 height 21
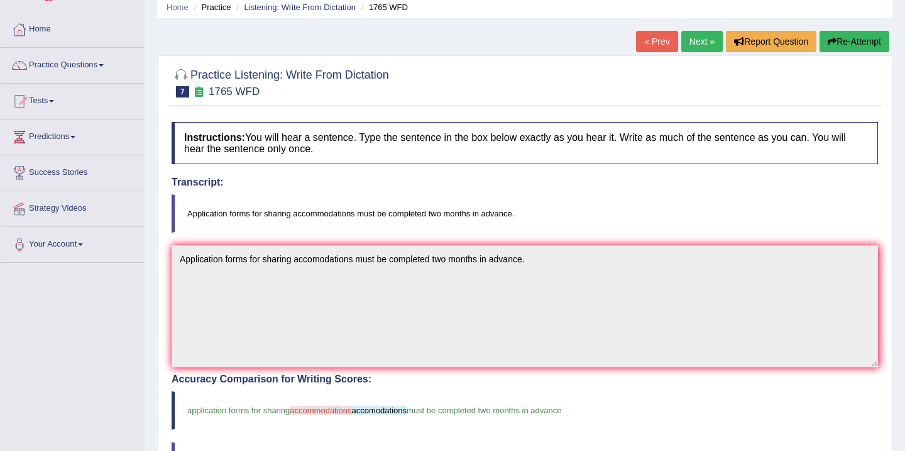
scroll to position [25, 0]
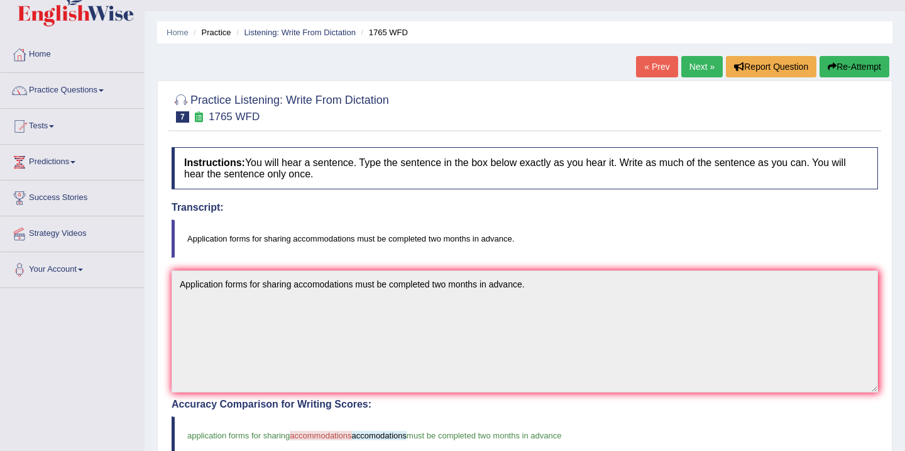
click at [694, 68] on link "Next »" at bounding box center [703, 66] width 42 height 21
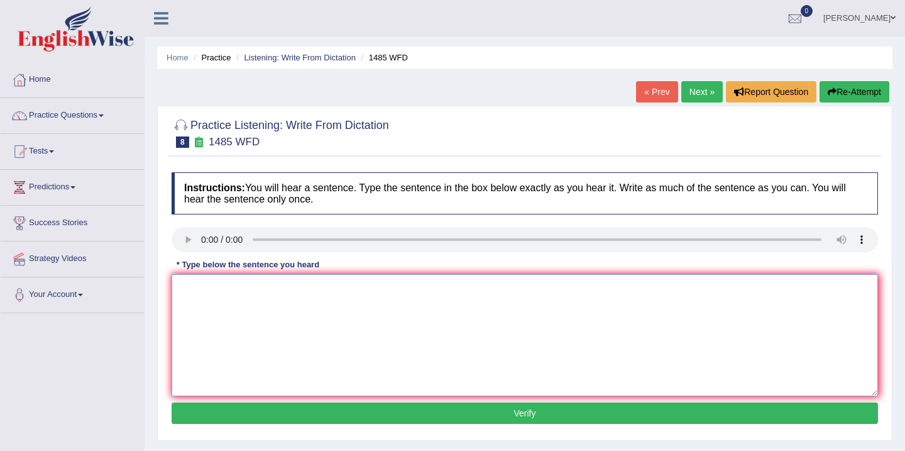
click at [201, 314] on textarea at bounding box center [525, 335] width 707 height 122
click at [239, 288] on textarea "course work" at bounding box center [525, 335] width 707 height 122
click at [300, 292] on textarea "course work gives students" at bounding box center [525, 335] width 707 height 122
click at [347, 290] on textarea "course work gives students for chansise" at bounding box center [525, 335] width 707 height 122
click at [403, 290] on textarea "course work gives students for chansise to thoroughly" at bounding box center [525, 335] width 707 height 122
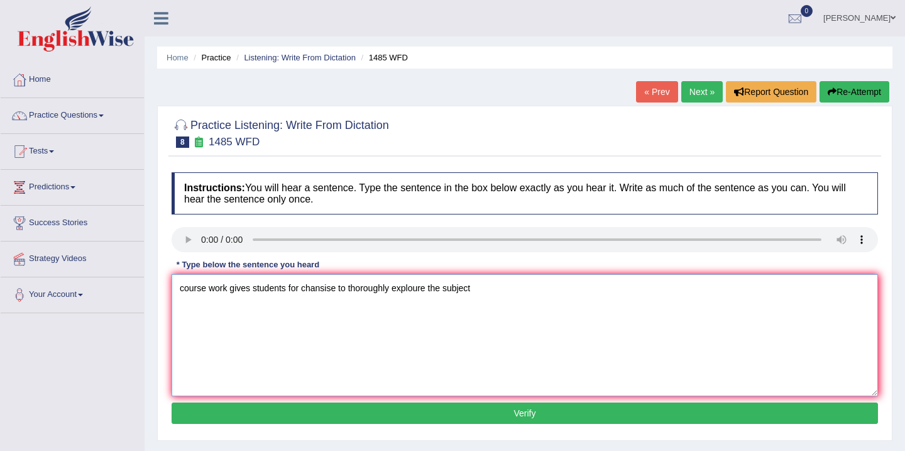
click at [326, 287] on textarea "course work gives students for chansise to thoroughly exploure the subject" at bounding box center [525, 335] width 707 height 122
click at [477, 289] on textarea "course work gives students for chancise to thoroughly exploure the subject" at bounding box center [525, 335] width 707 height 122
type textarea "course work gives students for chancise to thoroughly exploure the subject."
click at [423, 413] on button "Verify" at bounding box center [525, 412] width 707 height 21
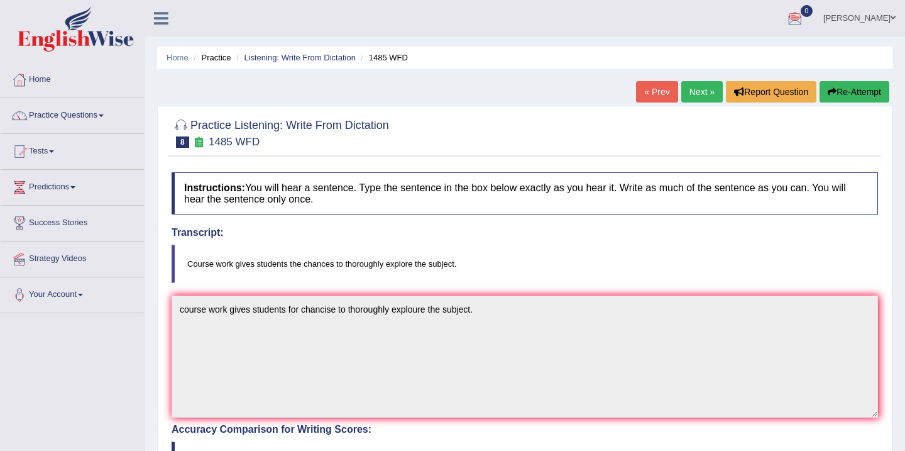
click at [801, 15] on span "0" at bounding box center [807, 11] width 13 height 12
click at [786, 18] on div at bounding box center [795, 18] width 19 height 19
click at [72, 297] on link "Your Account" at bounding box center [72, 292] width 143 height 31
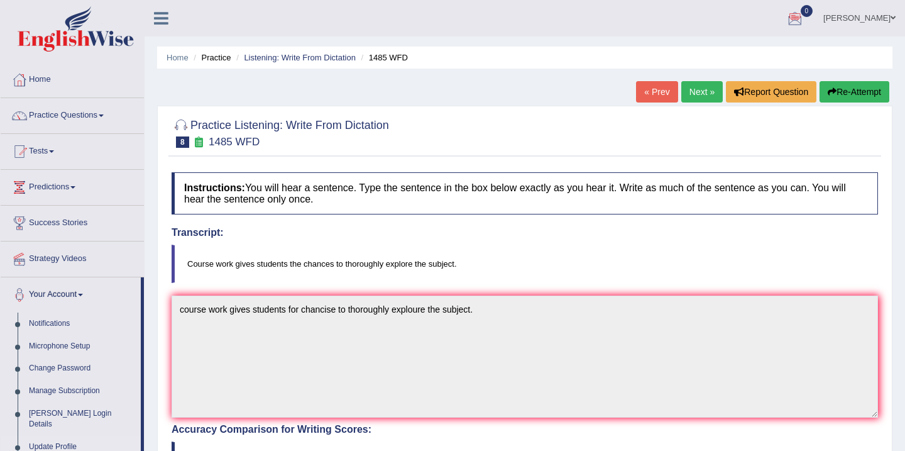
click at [72, 436] on link "Update Profile" at bounding box center [82, 447] width 118 height 23
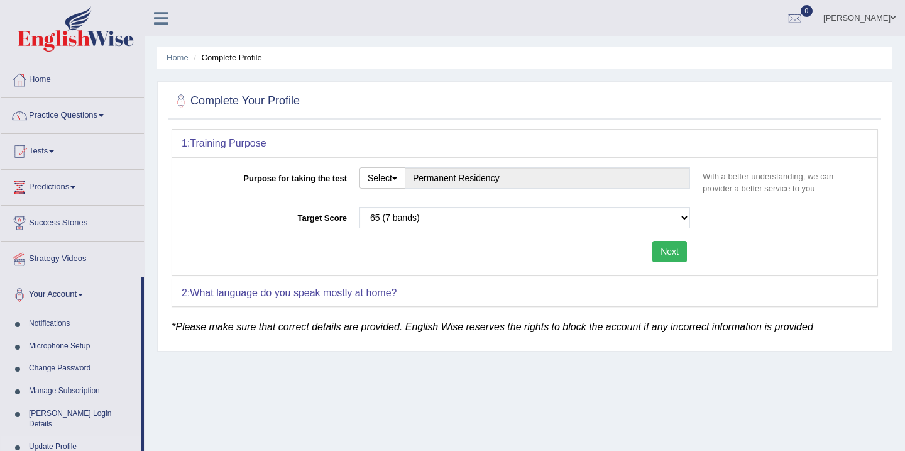
click at [670, 252] on button "Next" at bounding box center [670, 251] width 35 height 21
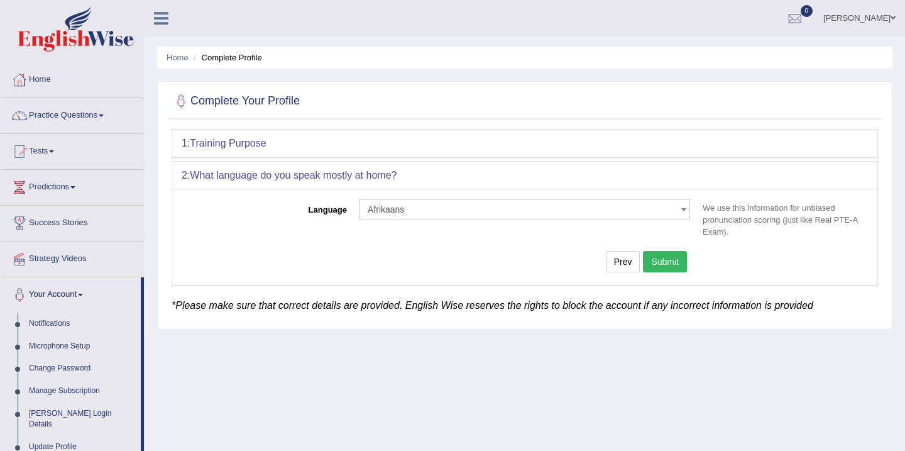
click at [621, 357] on div "Home Complete Profile Complete Your Profile 1: Training Purpose Purpose for tak…" at bounding box center [525, 314] width 761 height 629
click at [668, 260] on button "Submit" at bounding box center [665, 261] width 44 height 21
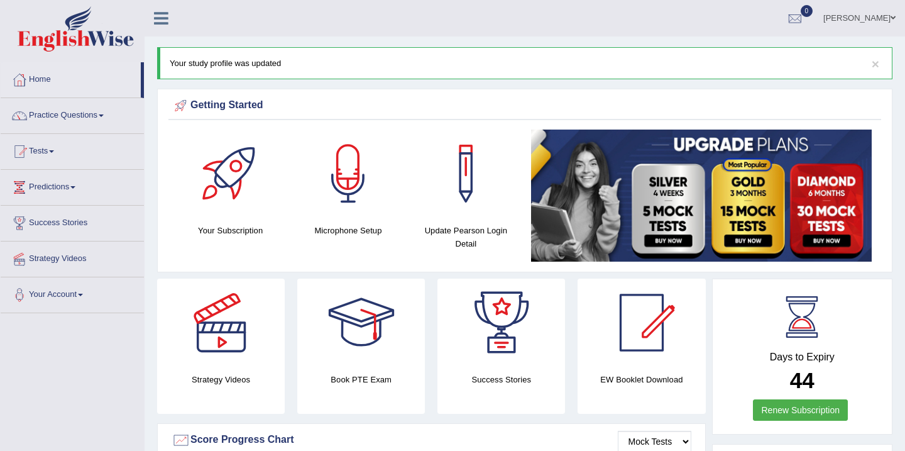
click at [45, 79] on link "Home" at bounding box center [71, 77] width 140 height 31
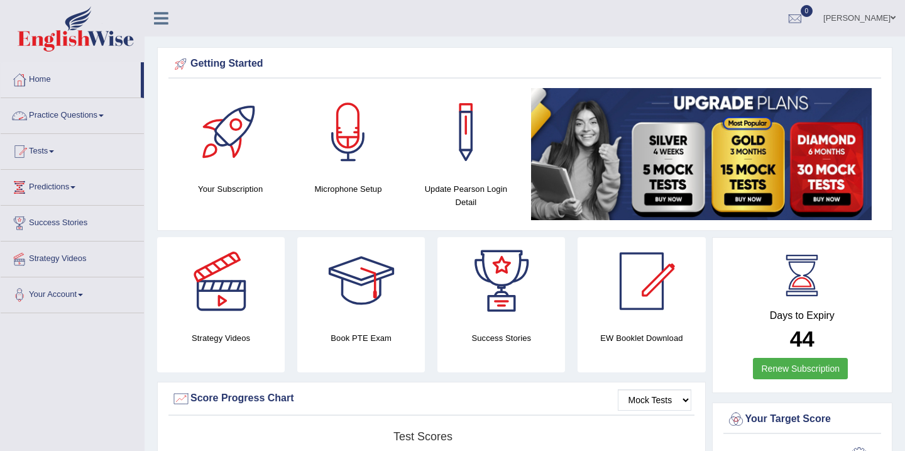
click at [80, 115] on link "Practice Questions" at bounding box center [72, 113] width 143 height 31
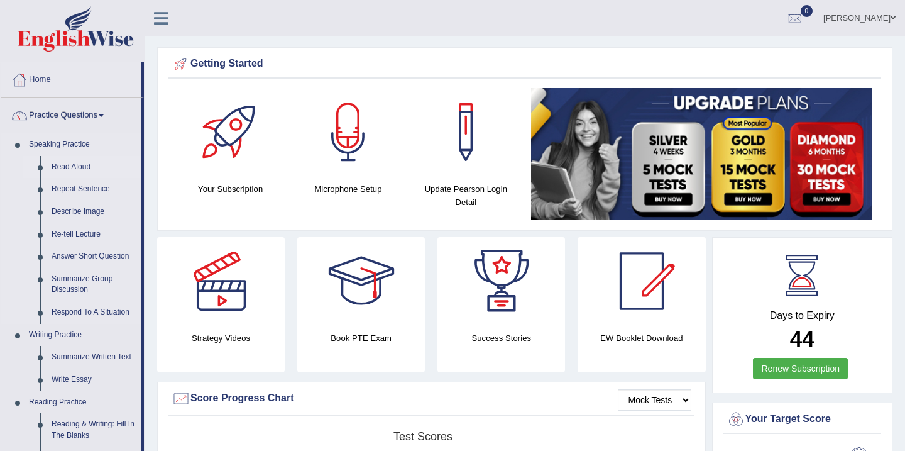
click at [71, 168] on link "Read Aloud" at bounding box center [93, 167] width 95 height 23
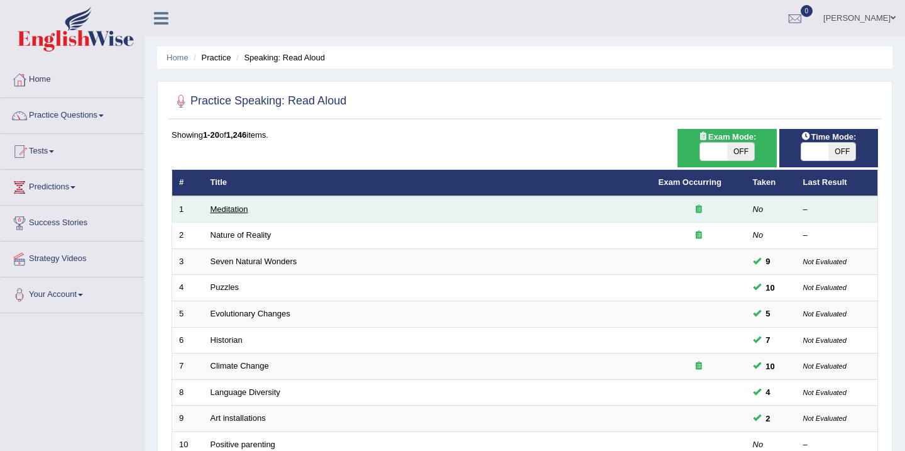
click at [232, 209] on link "Meditation" at bounding box center [230, 208] width 38 height 9
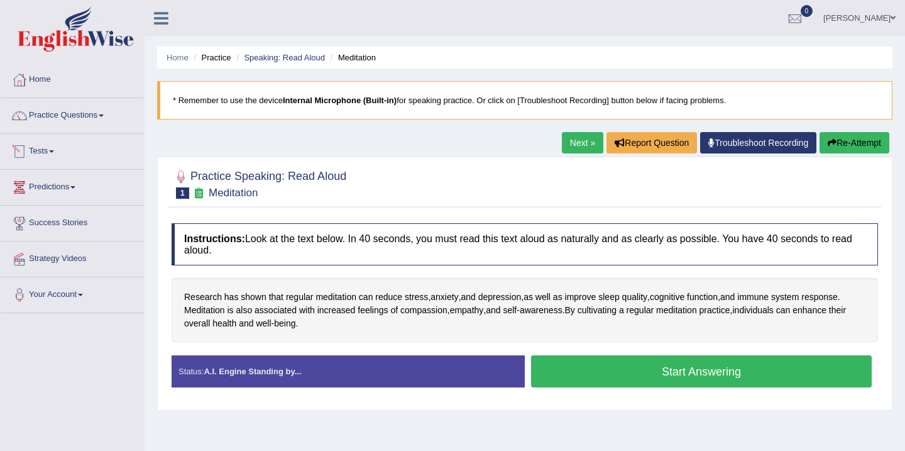
click at [52, 153] on link "Tests" at bounding box center [72, 149] width 143 height 31
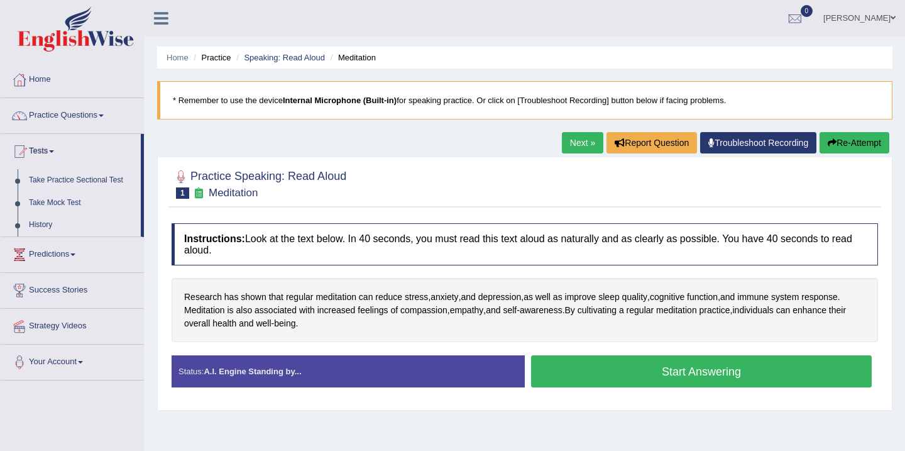
click at [84, 180] on link "Take Practice Sectional Test" at bounding box center [82, 180] width 118 height 23
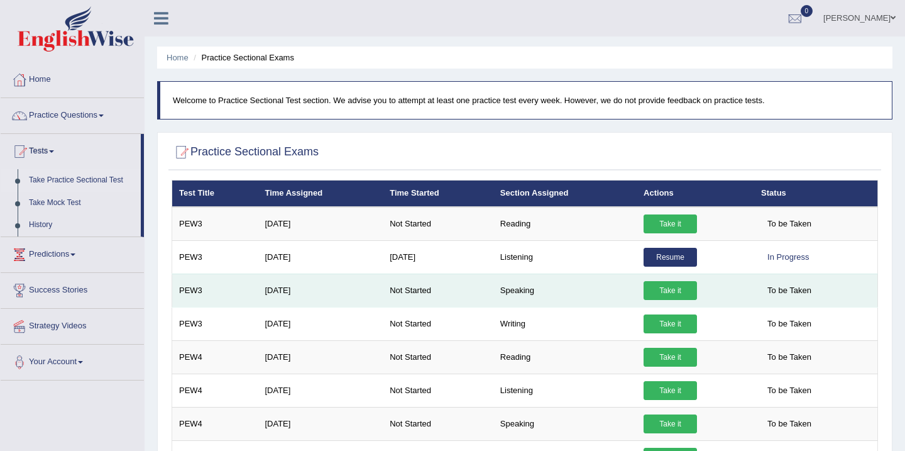
click at [675, 293] on link "Take it" at bounding box center [670, 290] width 53 height 19
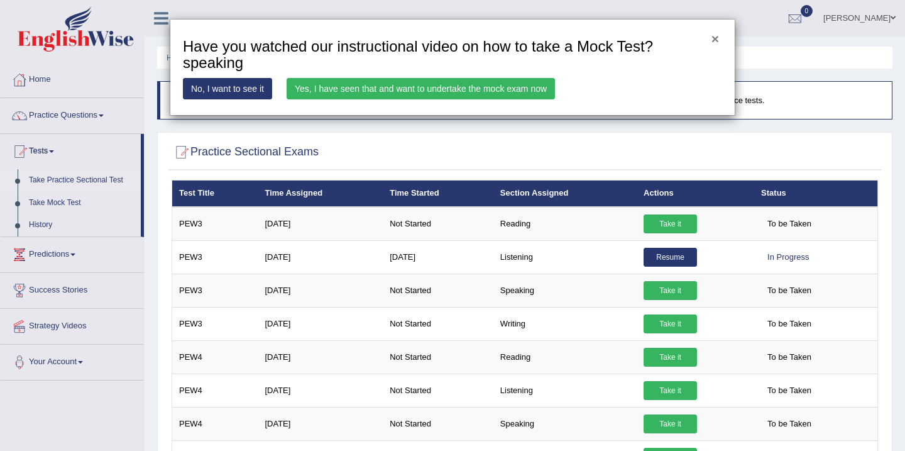
click at [719, 41] on button "×" at bounding box center [716, 38] width 8 height 13
